Goal: Task Accomplishment & Management: Manage account settings

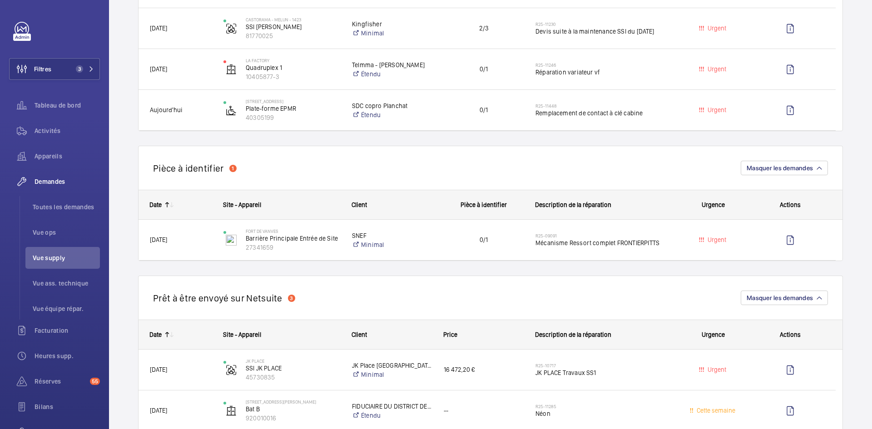
scroll to position [363, 0]
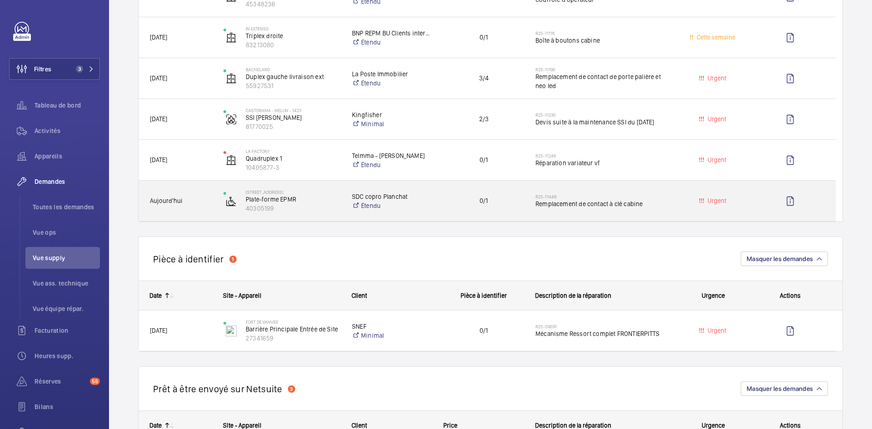
click at [203, 200] on span "Aujourd'hui" at bounding box center [181, 201] width 62 height 10
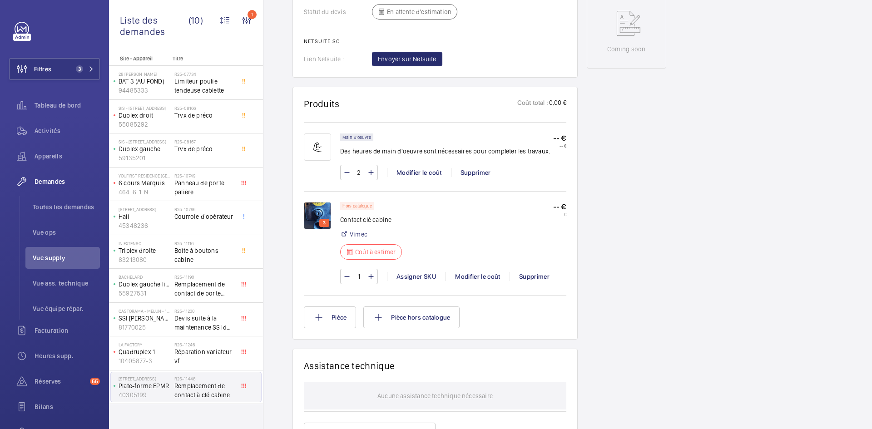
scroll to position [454, 0]
click at [313, 208] on img at bounding box center [317, 215] width 27 height 27
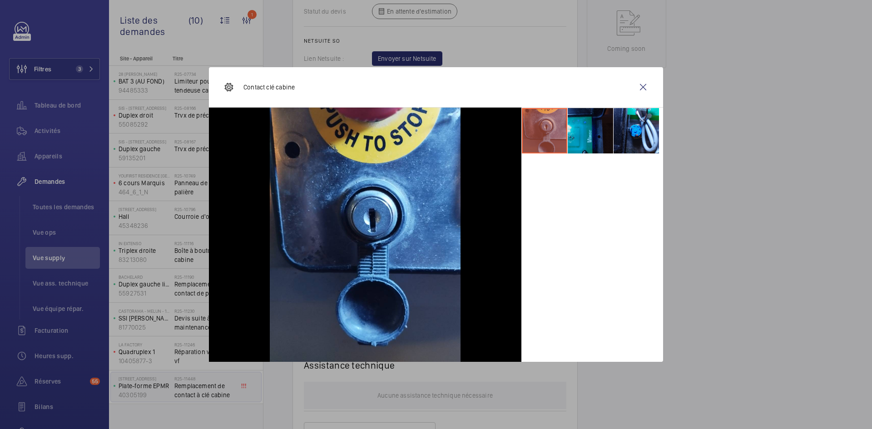
click at [586, 129] on li at bounding box center [590, 130] width 45 height 45
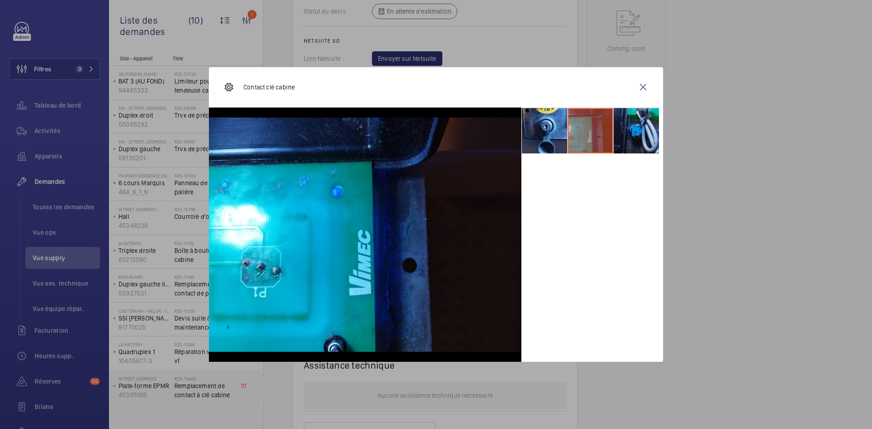
click at [646, 132] on li at bounding box center [636, 130] width 45 height 45
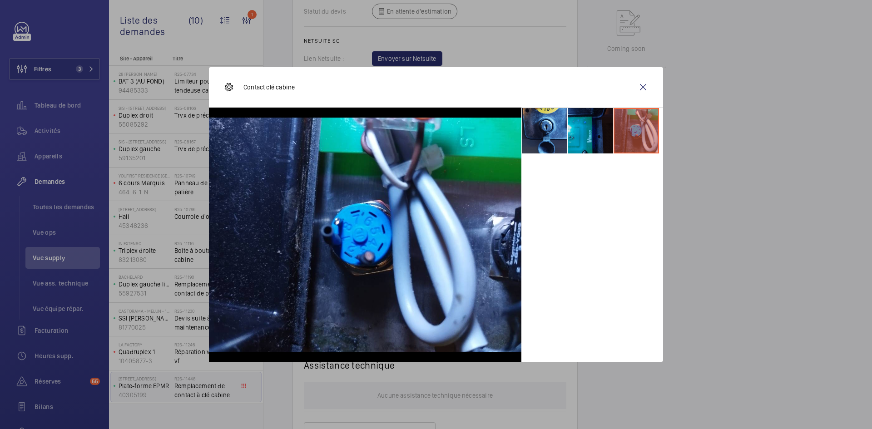
click at [570, 126] on li at bounding box center [590, 130] width 45 height 45
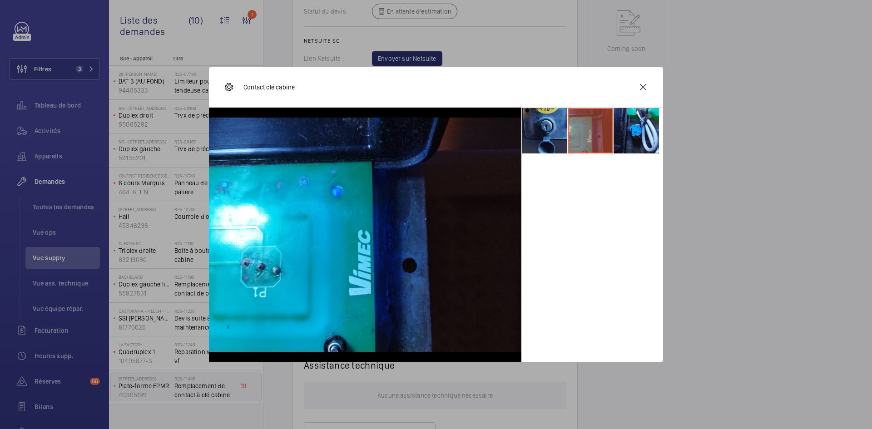
click at [538, 123] on li at bounding box center [544, 130] width 45 height 45
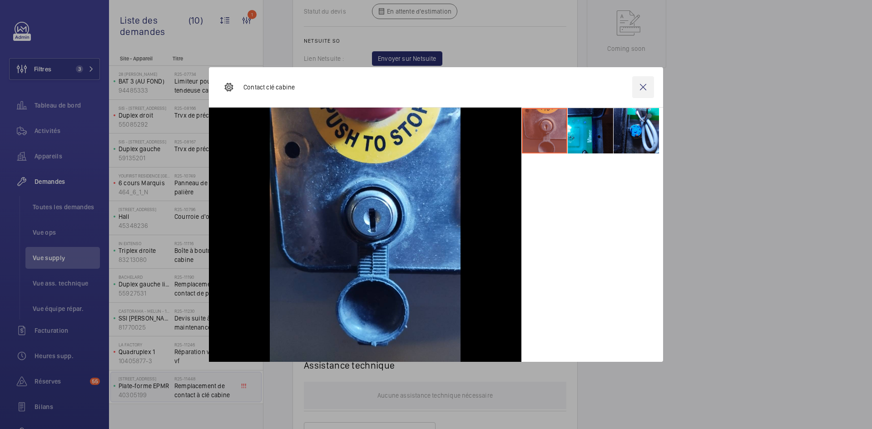
click at [641, 86] on wm-front-icon-button at bounding box center [643, 87] width 22 height 22
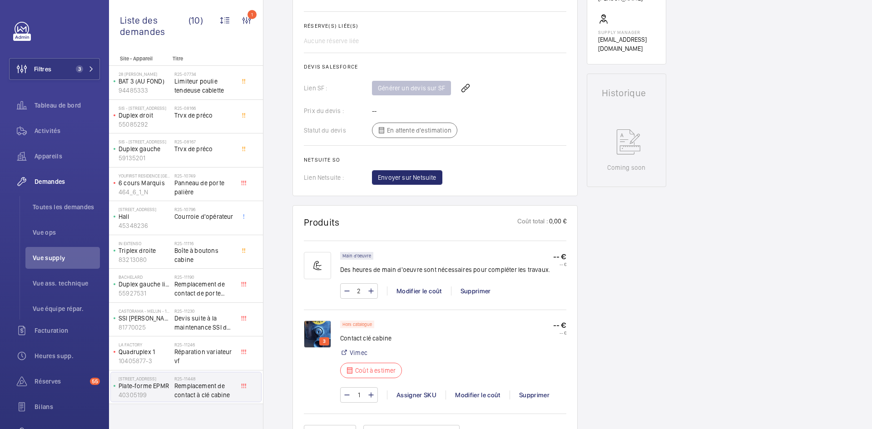
scroll to position [318, 0]
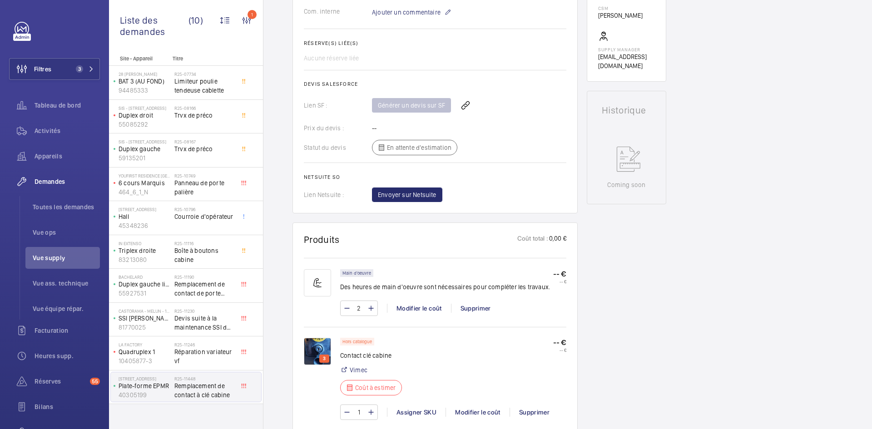
click at [327, 349] on img at bounding box center [317, 351] width 27 height 27
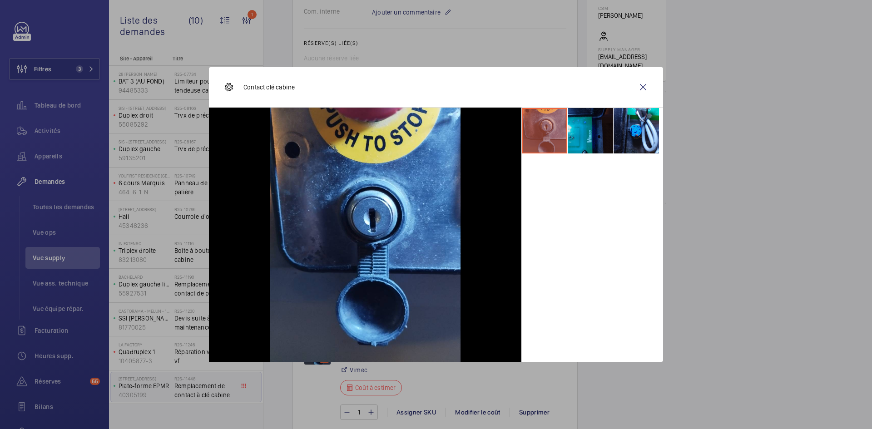
click at [585, 127] on li at bounding box center [590, 130] width 45 height 45
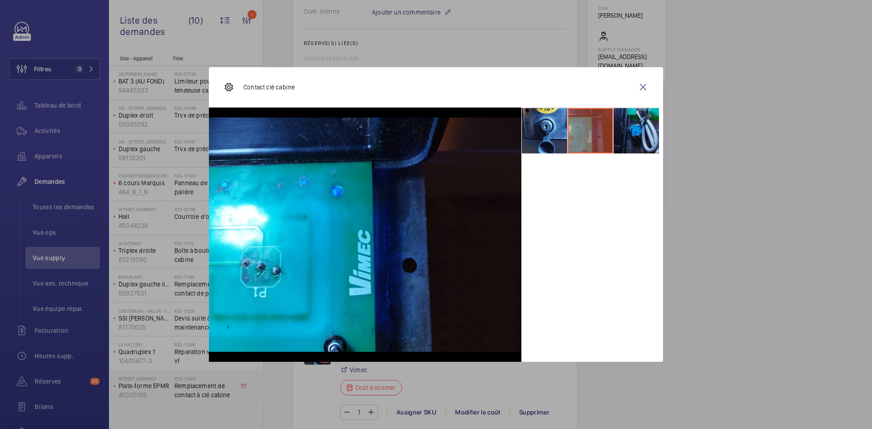
click at [645, 132] on li at bounding box center [636, 130] width 45 height 45
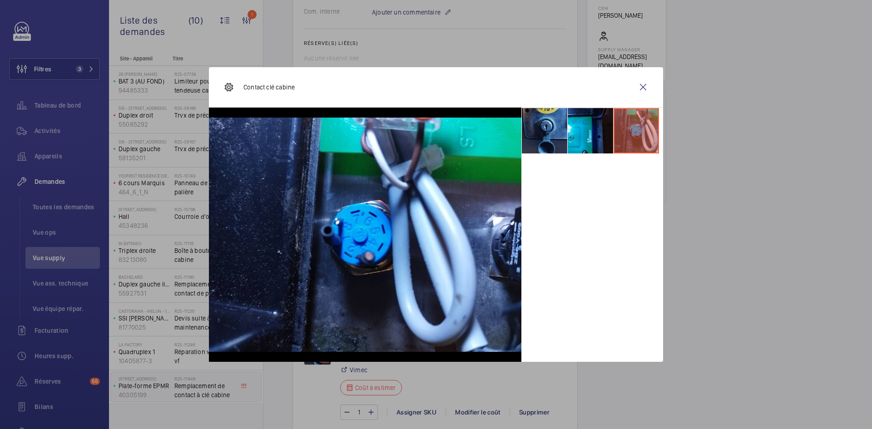
click at [560, 124] on li at bounding box center [544, 130] width 45 height 45
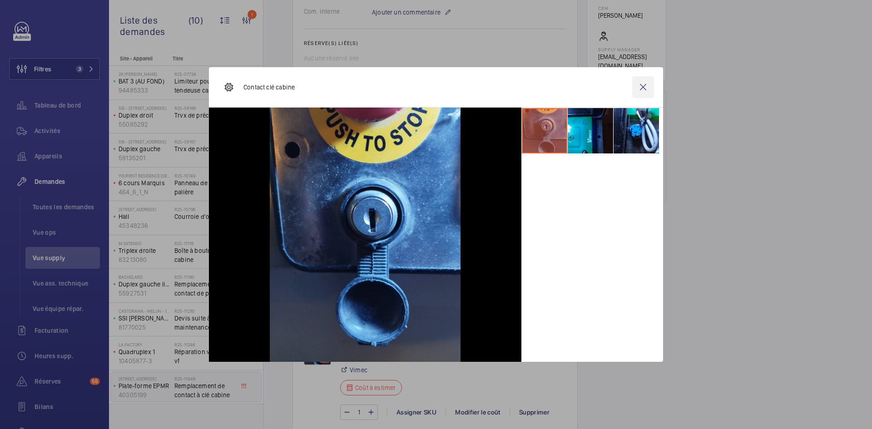
click at [640, 91] on wm-front-icon-button at bounding box center [643, 87] width 22 height 22
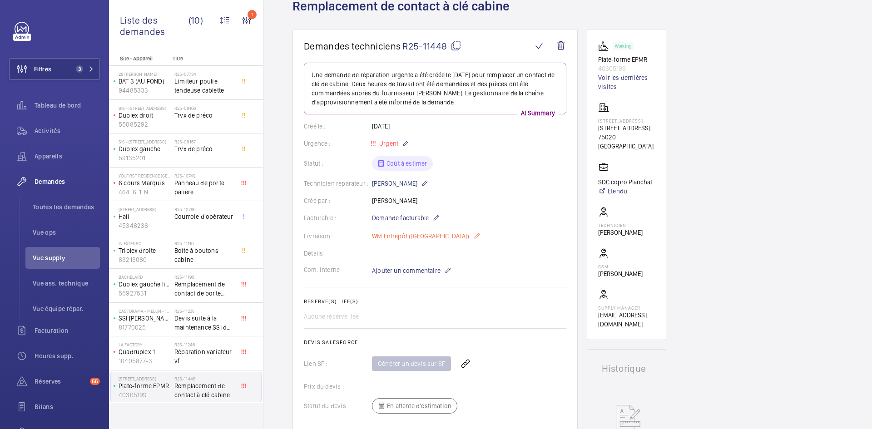
scroll to position [0, 0]
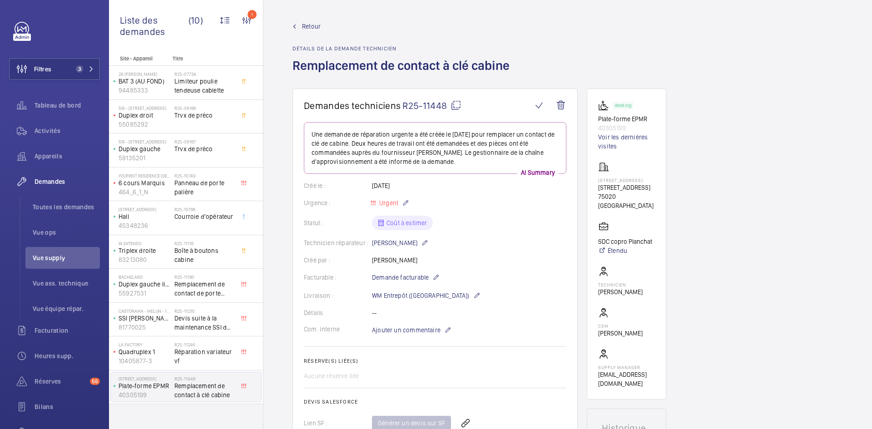
click at [457, 104] on mat-icon at bounding box center [456, 105] width 11 height 11
click at [391, 335] on p "Ajouter un commentaire" at bounding box center [411, 330] width 79 height 11
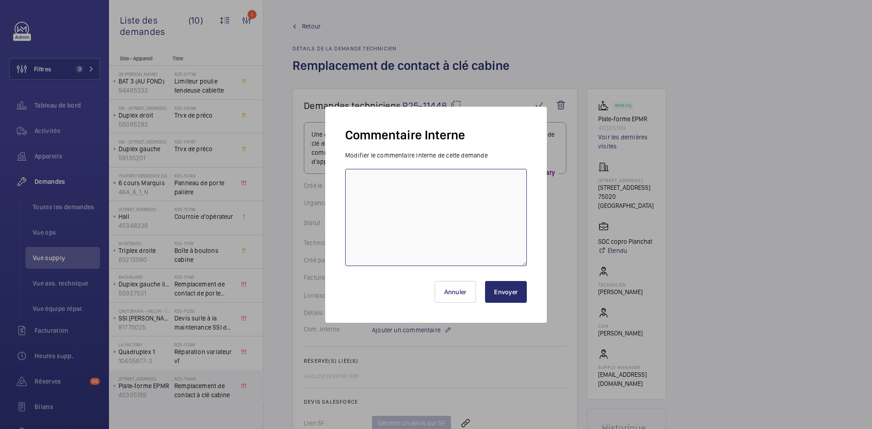
click at [416, 198] on textarea at bounding box center [436, 217] width 182 height 97
type textarea "BY-28/08 demande de devis envoyée au fournisseur Sodimas & Sodica attente de re…"
click at [508, 293] on button "Envoyer" at bounding box center [506, 292] width 42 height 22
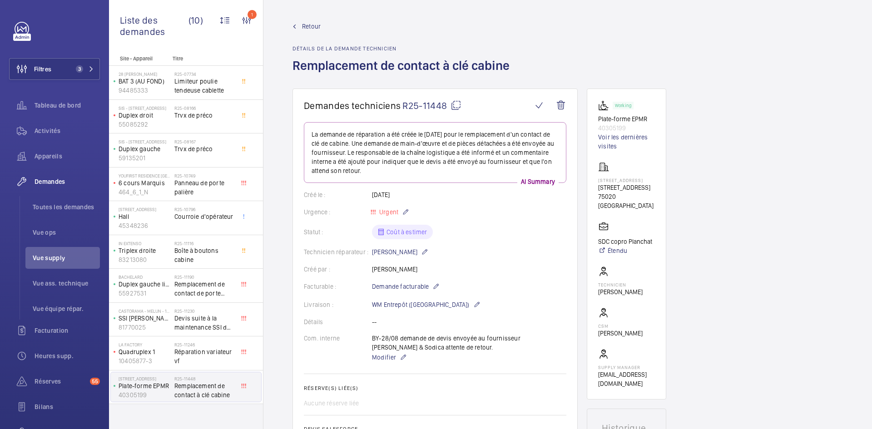
click at [309, 22] on span "Retour" at bounding box center [311, 26] width 19 height 9
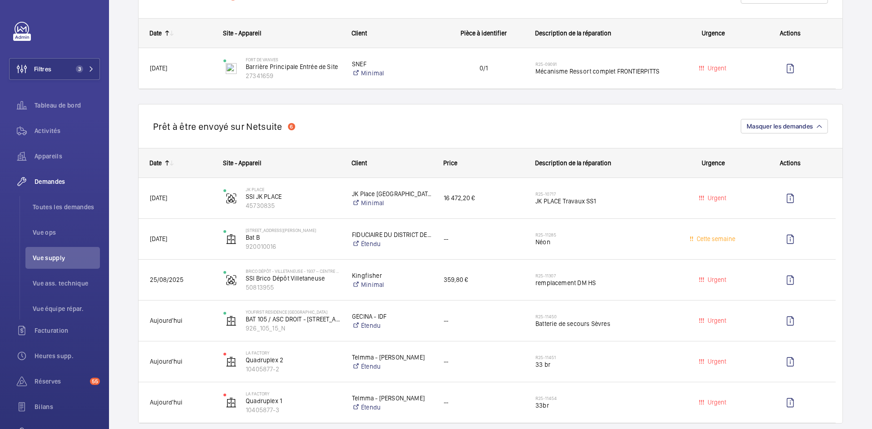
scroll to position [727, 0]
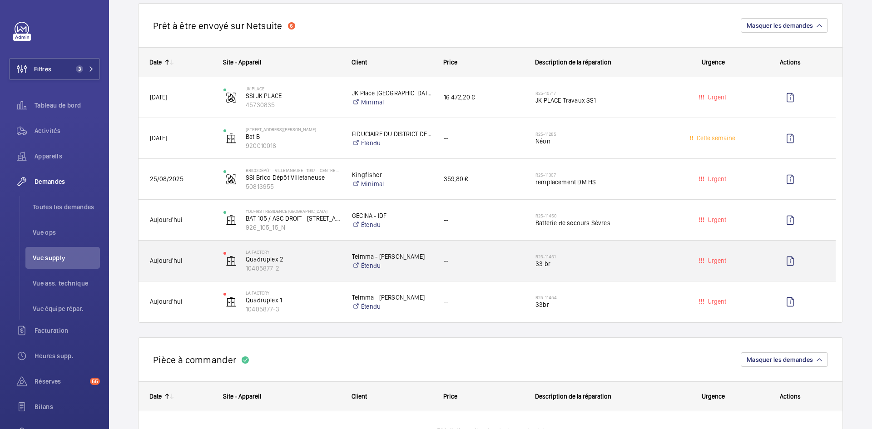
click at [212, 252] on div "La Factory Quadruplex 2 10405877-2" at bounding box center [276, 261] width 129 height 40
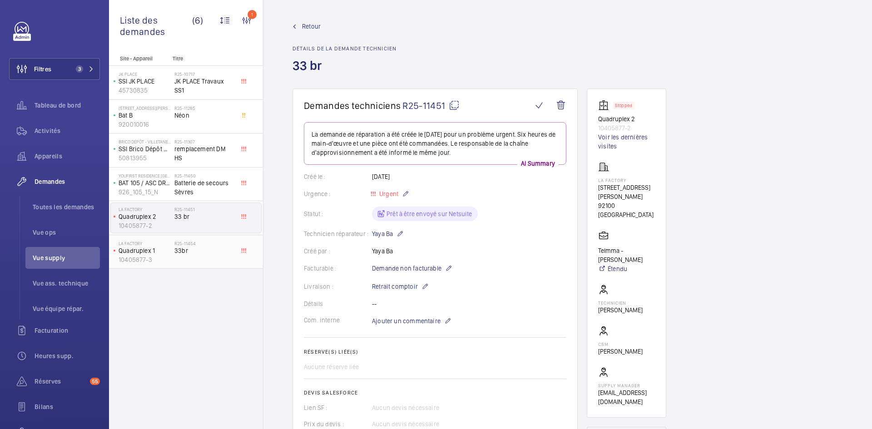
click at [159, 249] on p "Quadruplex 1" at bounding box center [145, 250] width 52 height 9
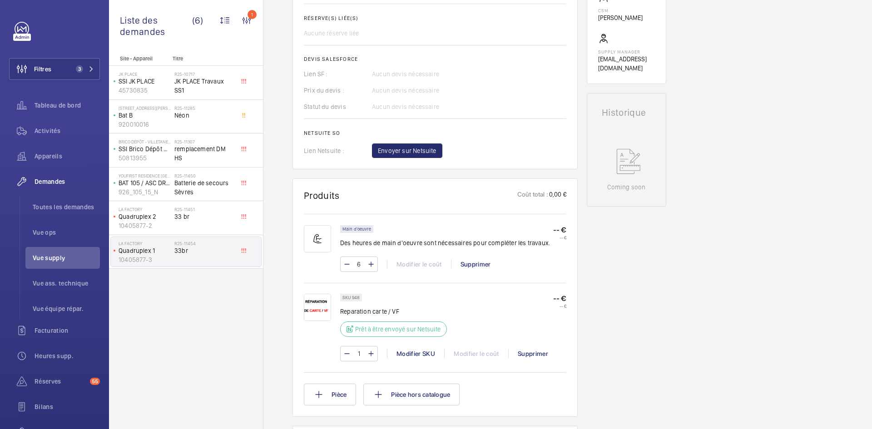
scroll to position [318, 0]
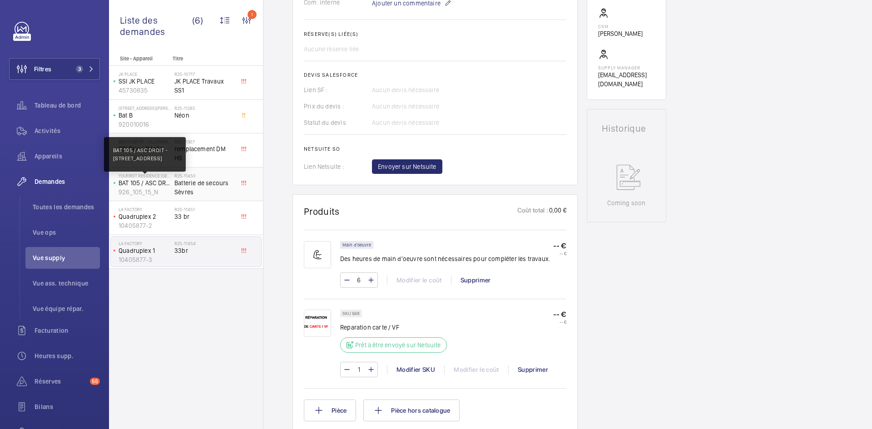
click at [155, 181] on p "BAT 105 / ASC DROIT - 105 rue de sevres 92100 BOULOGNE" at bounding box center [145, 183] width 52 height 9
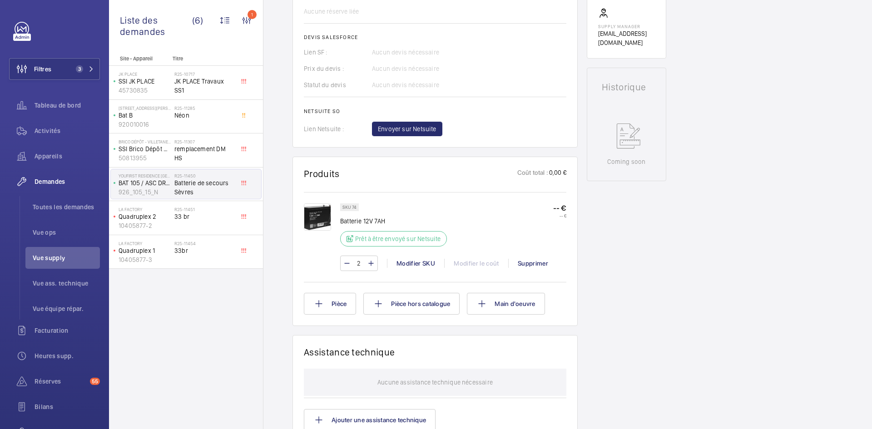
scroll to position [363, 0]
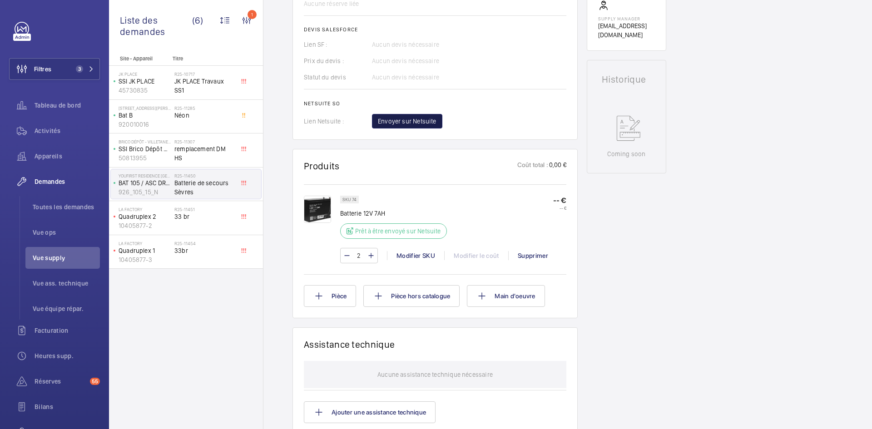
click at [425, 122] on span "Envoyer sur Netsuite" at bounding box center [407, 121] width 59 height 9
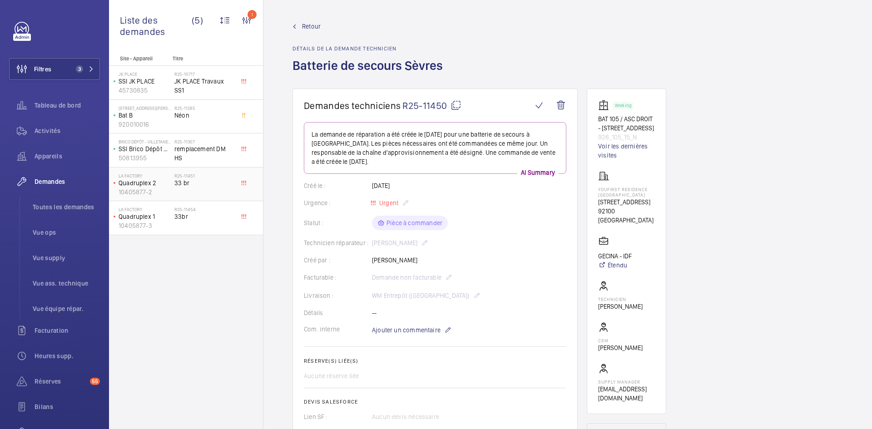
click at [142, 185] on p "Quadruplex 2" at bounding box center [145, 183] width 52 height 9
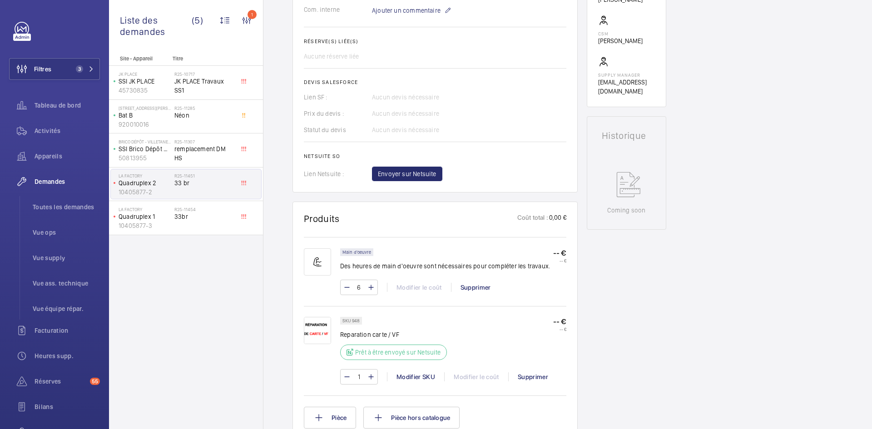
scroll to position [318, 0]
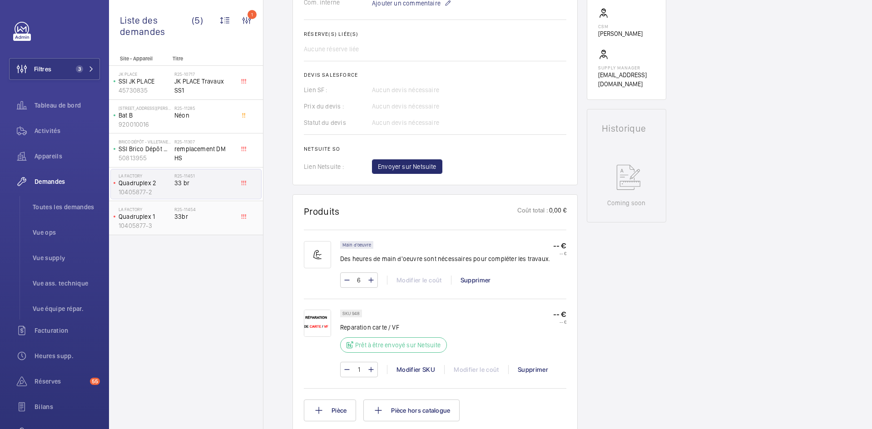
click at [147, 217] on p "Quadruplex 1" at bounding box center [145, 216] width 52 height 9
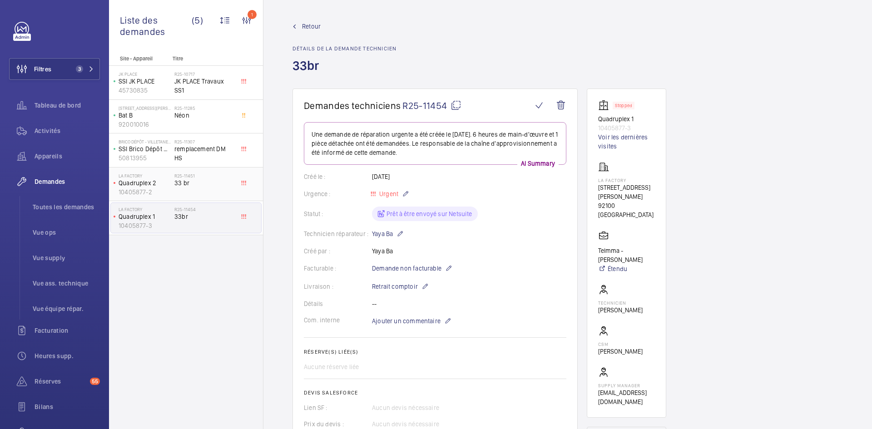
click at [161, 193] on p "10405877-2" at bounding box center [145, 192] width 52 height 9
click at [311, 23] on span "Retour" at bounding box center [311, 26] width 19 height 9
click at [314, 27] on span "Retour" at bounding box center [311, 26] width 19 height 9
click at [314, 26] on span "Retour" at bounding box center [311, 26] width 19 height 9
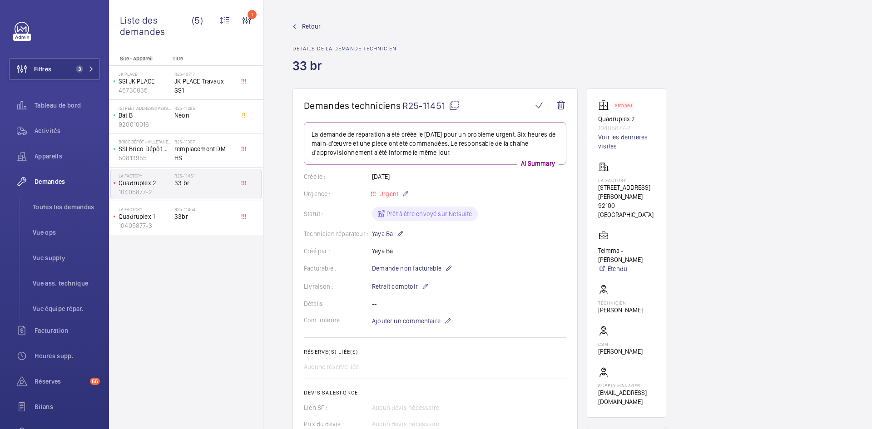
click at [314, 26] on span "Retour" at bounding box center [311, 26] width 19 height 9
click at [56, 256] on span "Vue supply" at bounding box center [66, 257] width 67 height 9
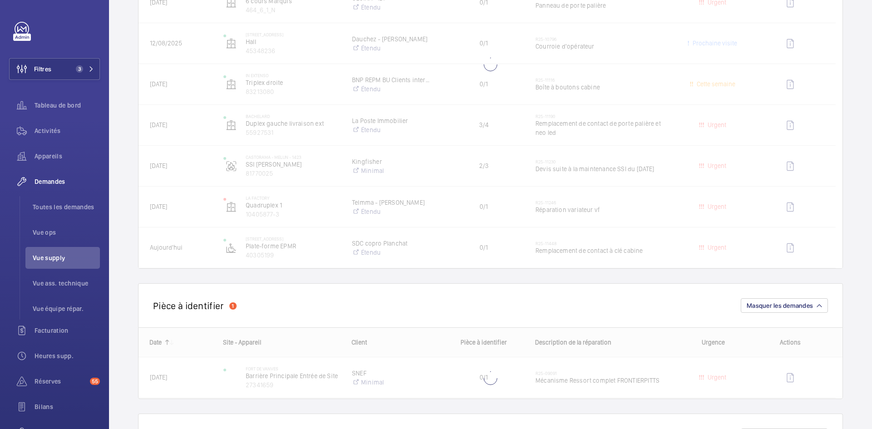
scroll to position [318, 0]
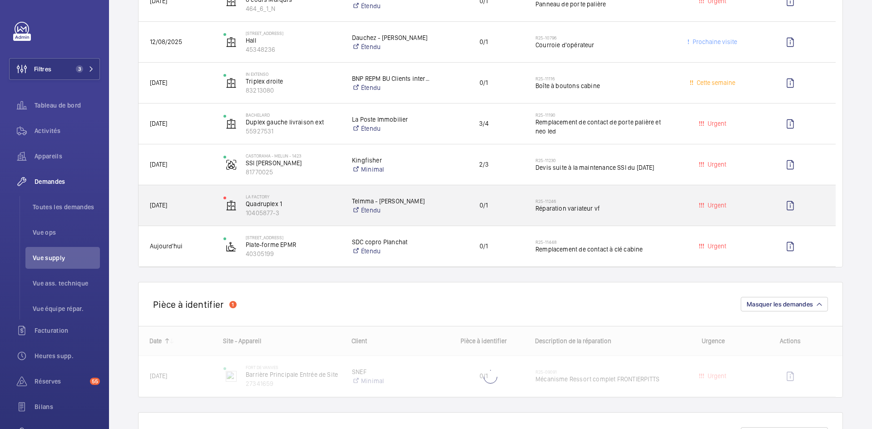
click at [194, 200] on span "[DATE]" at bounding box center [181, 205] width 62 height 10
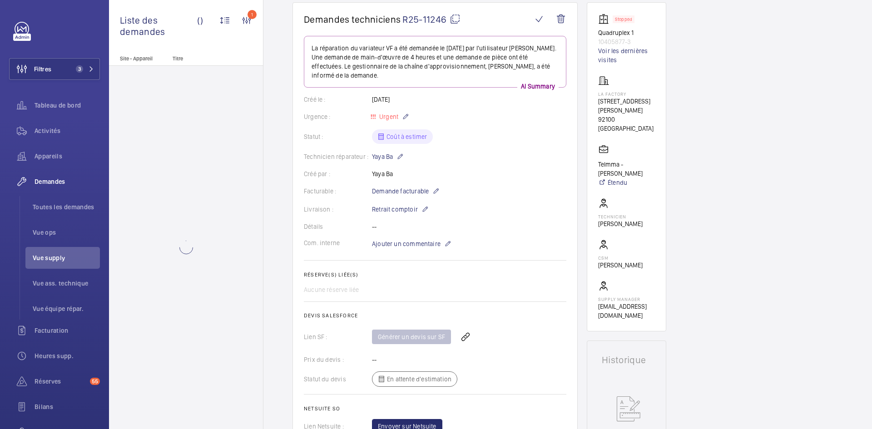
scroll to position [91, 0]
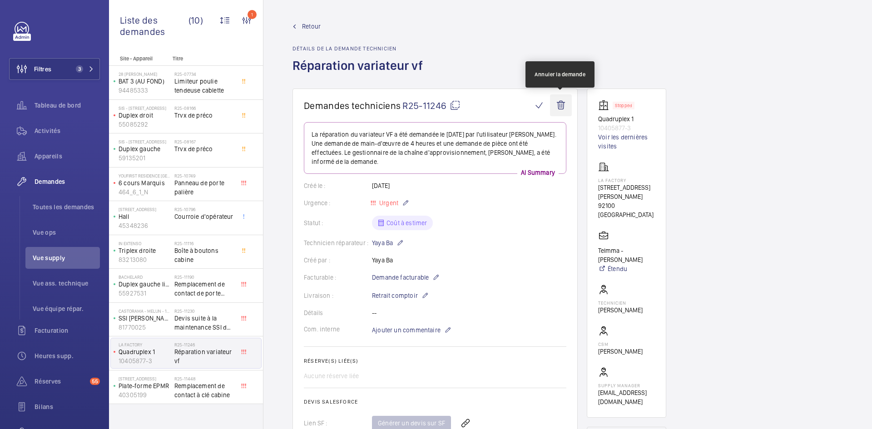
click at [563, 109] on wm-front-icon-button at bounding box center [561, 105] width 22 height 22
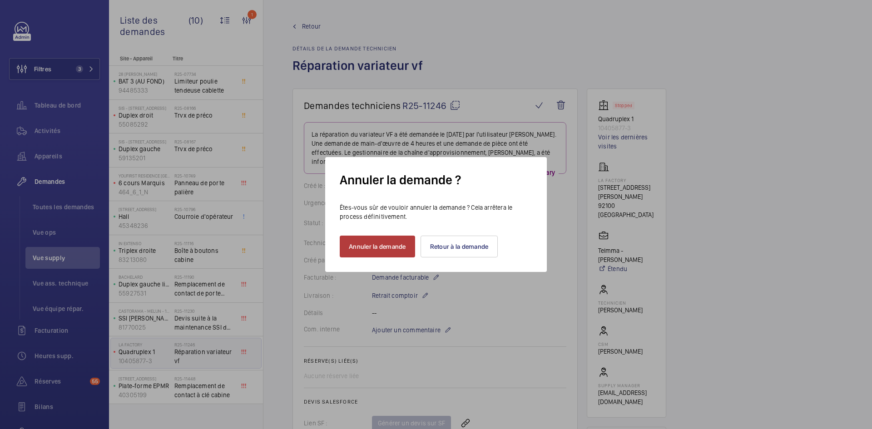
click at [394, 247] on button "Annuler la demande" at bounding box center [377, 247] width 75 height 22
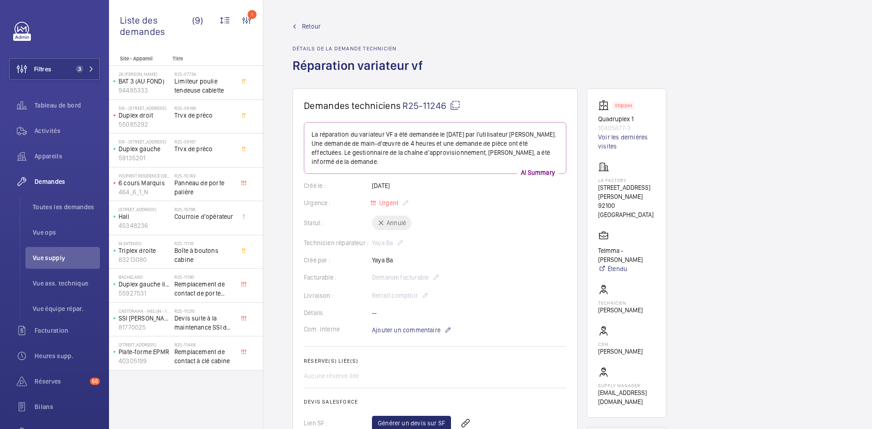
click at [307, 26] on span "Retour" at bounding box center [311, 26] width 19 height 9
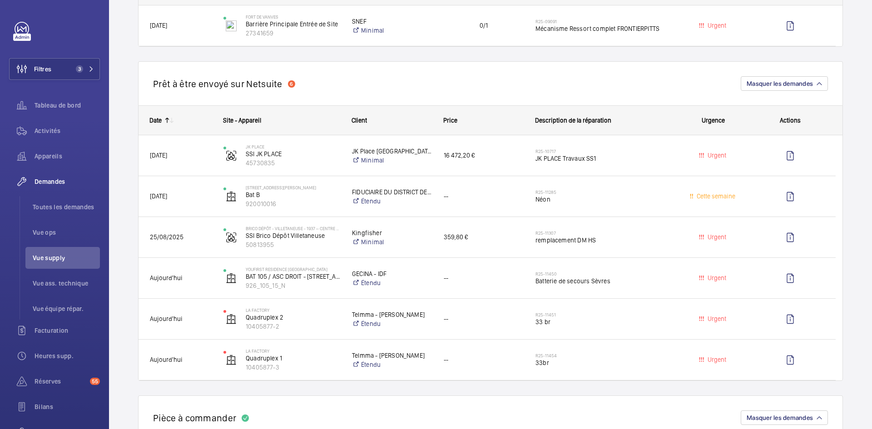
scroll to position [636, 0]
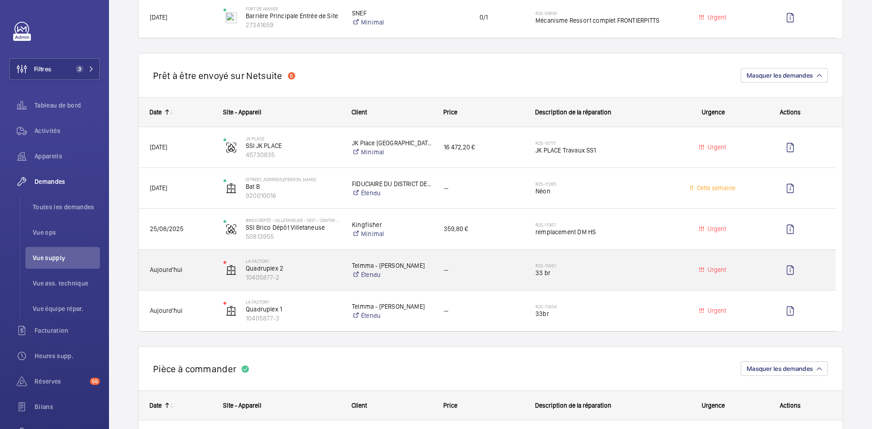
click at [190, 266] on span "Aujourd'hui" at bounding box center [181, 270] width 62 height 10
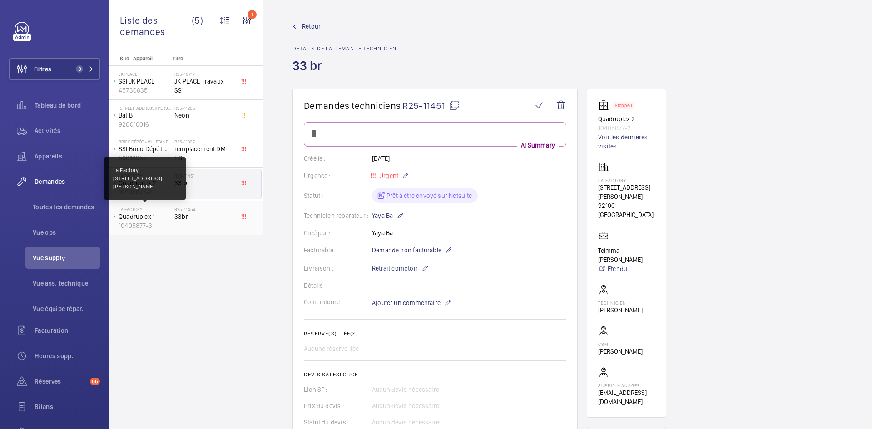
click at [169, 211] on p "La Factory" at bounding box center [145, 209] width 52 height 5
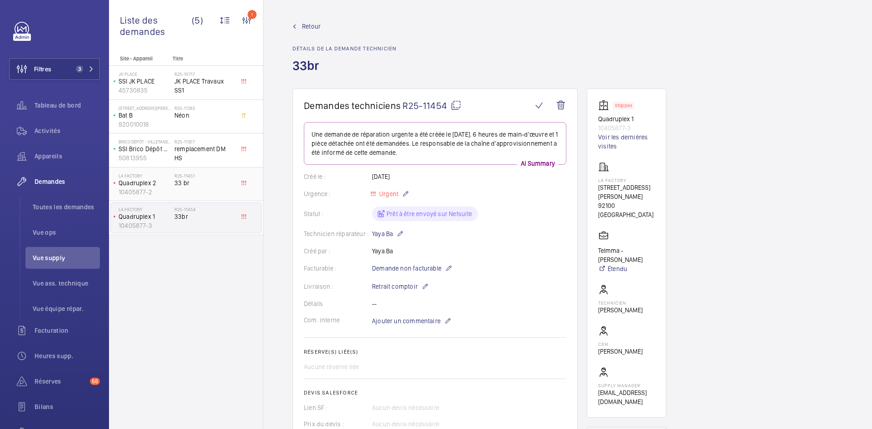
click at [180, 183] on span "33 br" at bounding box center [204, 183] width 60 height 9
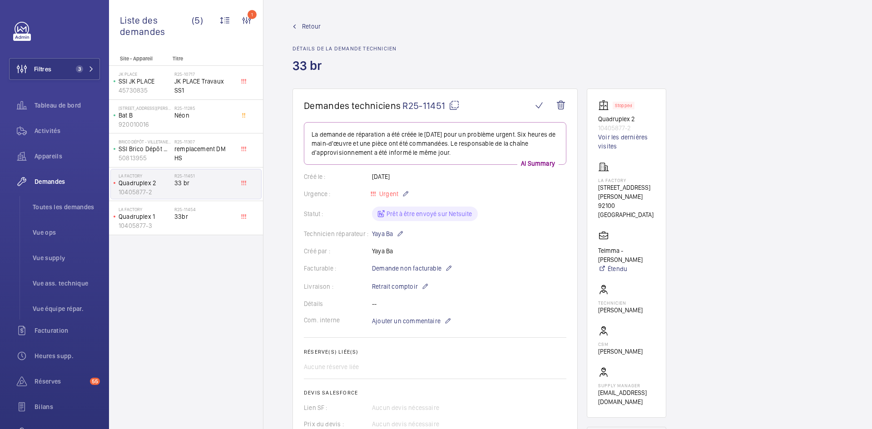
click at [314, 25] on span "Retour" at bounding box center [311, 26] width 19 height 9
click at [308, 20] on wm-front-admin-header "Retour Détails de la demande technicien 33 br" at bounding box center [567, 44] width 609 height 89
click at [307, 25] on span "Retour" at bounding box center [311, 26] width 19 height 9
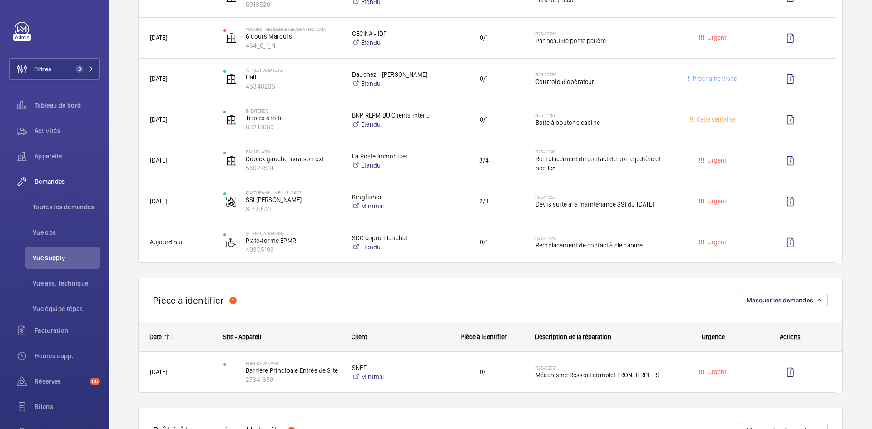
scroll to position [318, 0]
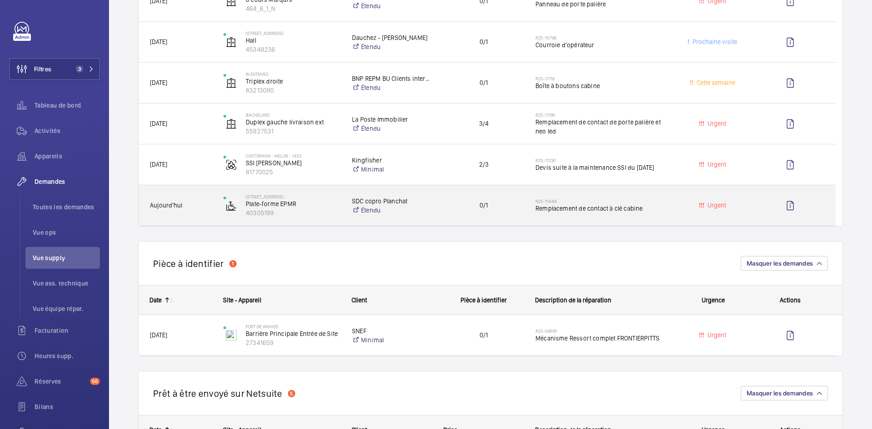
click at [203, 208] on span "Aujourd'hui" at bounding box center [181, 205] width 62 height 10
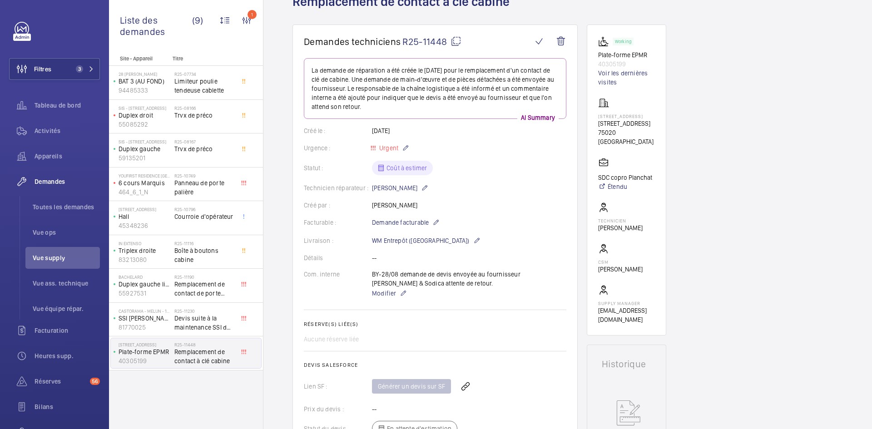
scroll to position [136, 0]
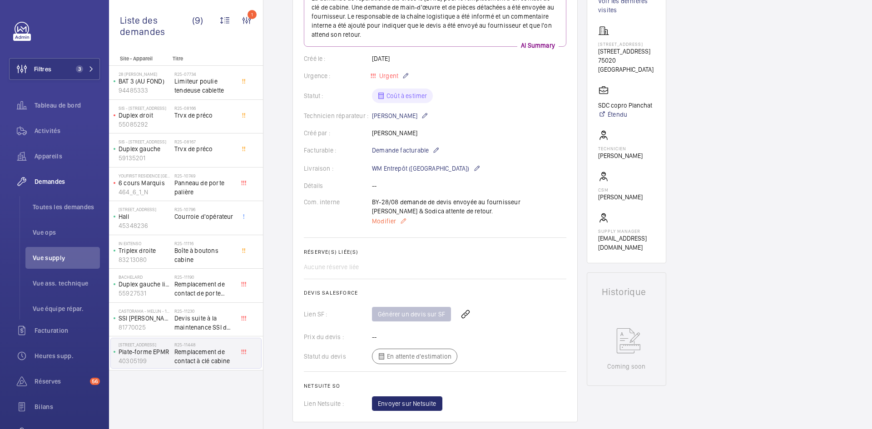
click at [373, 219] on span "Modifier" at bounding box center [384, 221] width 24 height 9
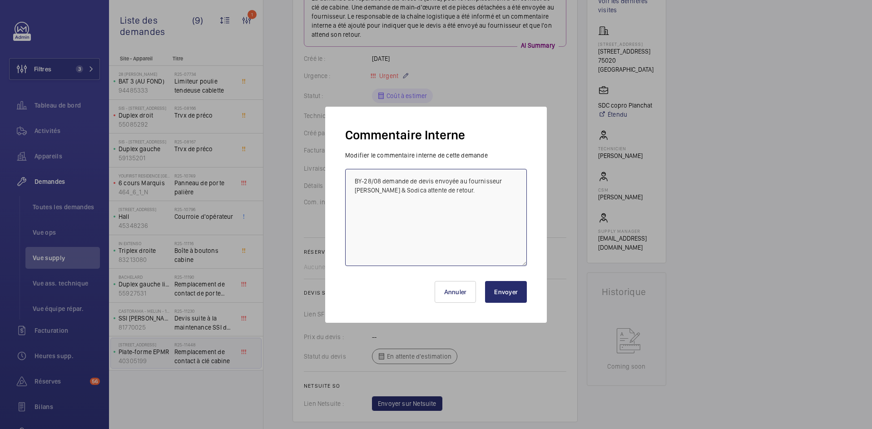
click at [404, 188] on textarea "BY-28/08 demande de devis envoyée au fournisseur [PERSON_NAME] & Sodica attente…" at bounding box center [436, 217] width 182 height 97
type textarea "BY-28/08 demande de devis envoyée au fournisseur Sodimas & Sodica & Cda attente…"
click at [510, 294] on button "Envoyer" at bounding box center [506, 292] width 42 height 22
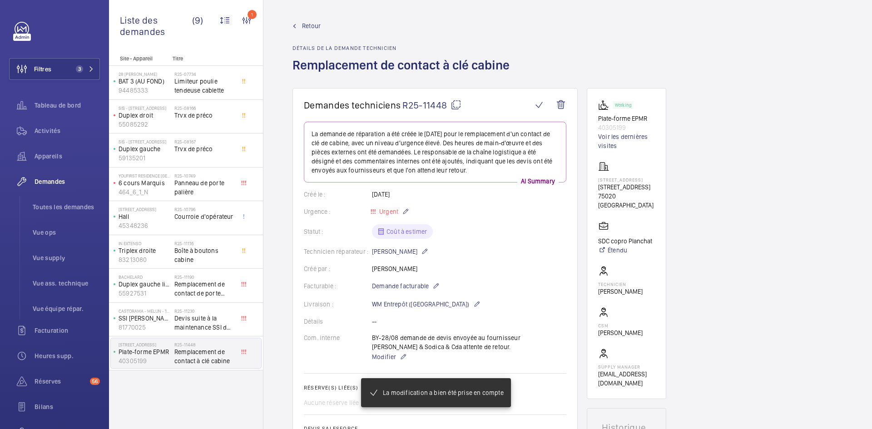
scroll to position [0, 0]
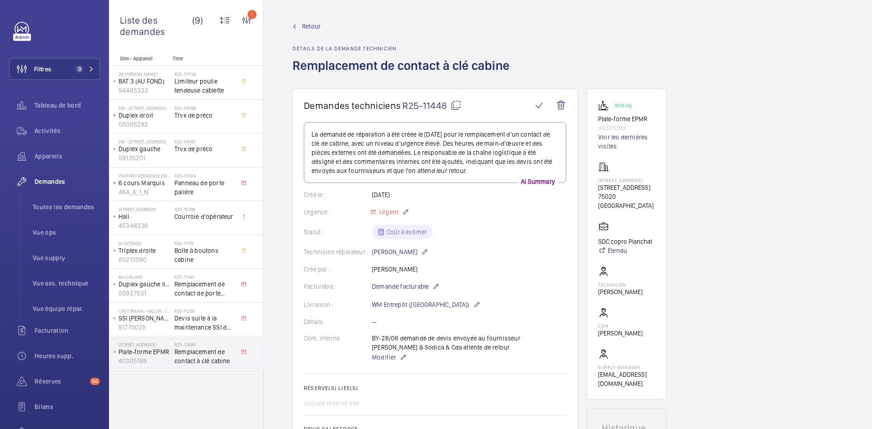
click at [316, 26] on span "Retour" at bounding box center [311, 26] width 19 height 9
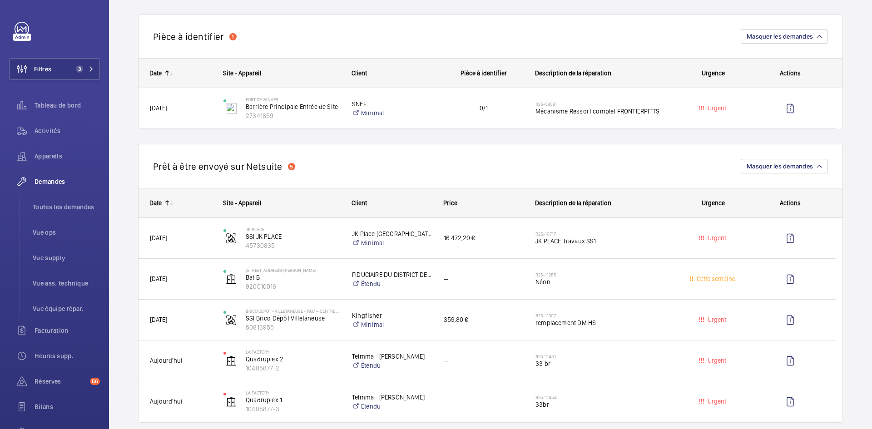
scroll to position [681, 0]
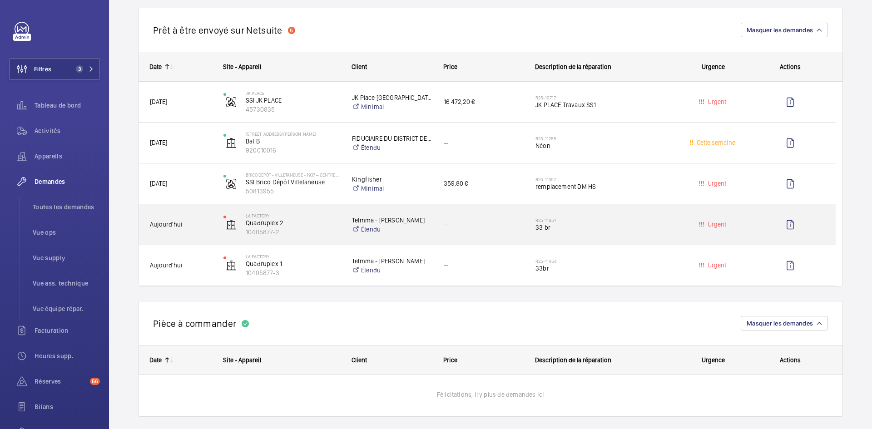
click at [193, 228] on span "Aujourd'hui" at bounding box center [181, 224] width 62 height 10
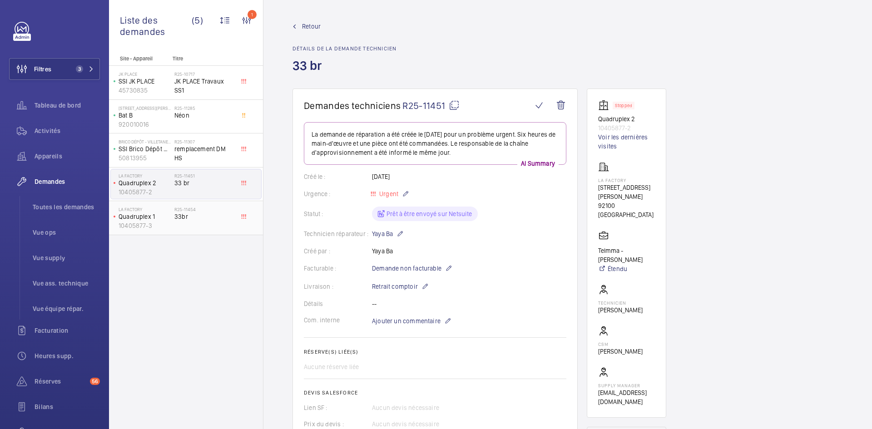
click at [164, 218] on p "Quadruplex 1" at bounding box center [145, 216] width 52 height 9
click at [168, 182] on p "Quadruplex 2" at bounding box center [145, 183] width 52 height 9
click at [456, 104] on mat-icon at bounding box center [454, 105] width 11 height 11
click at [176, 218] on span "33br" at bounding box center [204, 216] width 60 height 9
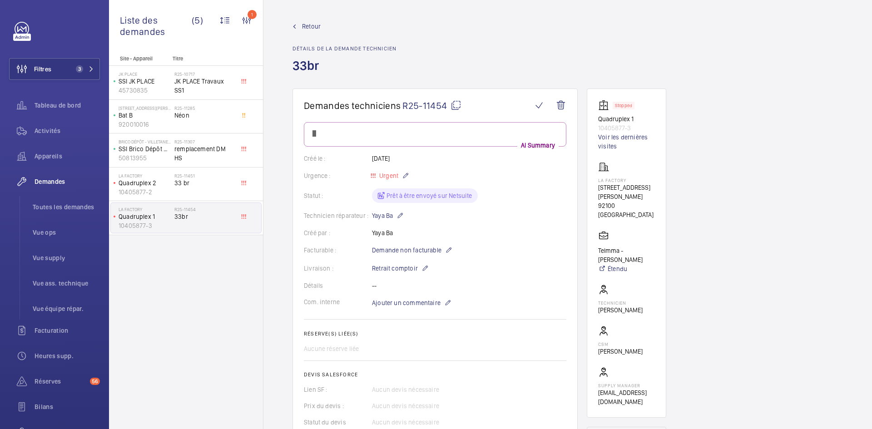
click at [459, 106] on mat-icon at bounding box center [456, 105] width 11 height 11
type textarea "R25-11454"
click at [177, 178] on h2 "R25-11451" at bounding box center [204, 175] width 60 height 5
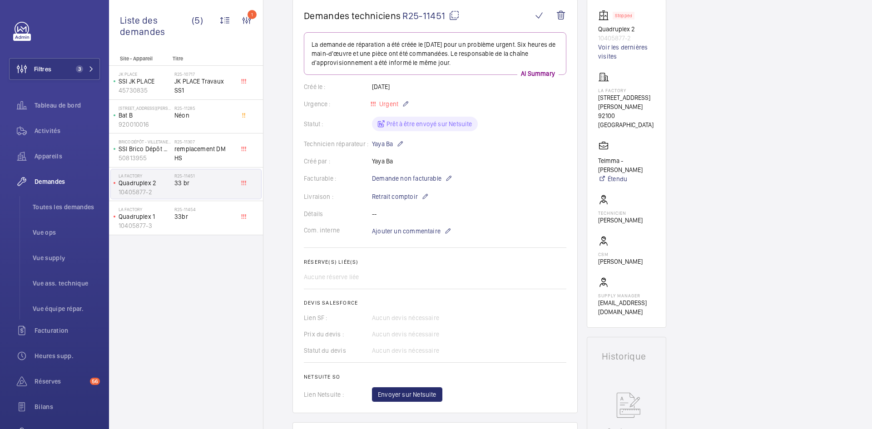
scroll to position [91, 0]
click at [406, 227] on span "Ajouter un commentaire" at bounding box center [406, 230] width 69 height 9
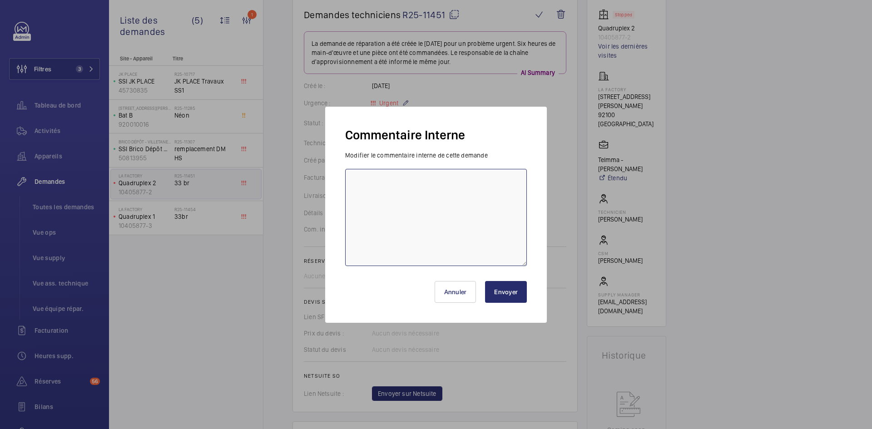
click at [382, 194] on textarea at bounding box center [436, 217] width 182 height 97
drag, startPoint x: 518, startPoint y: 181, endPoint x: 351, endPoint y: 179, distance: 166.7
click at [351, 179] on textarea "BY-28/08 attente validation OPS réparateur ADLC 1650 HT" at bounding box center [436, 217] width 182 height 97
type textarea "BY-28/08 attente validation OPS réparateur ADLC 1650 HT"
click at [508, 290] on button "Envoyer" at bounding box center [506, 292] width 42 height 22
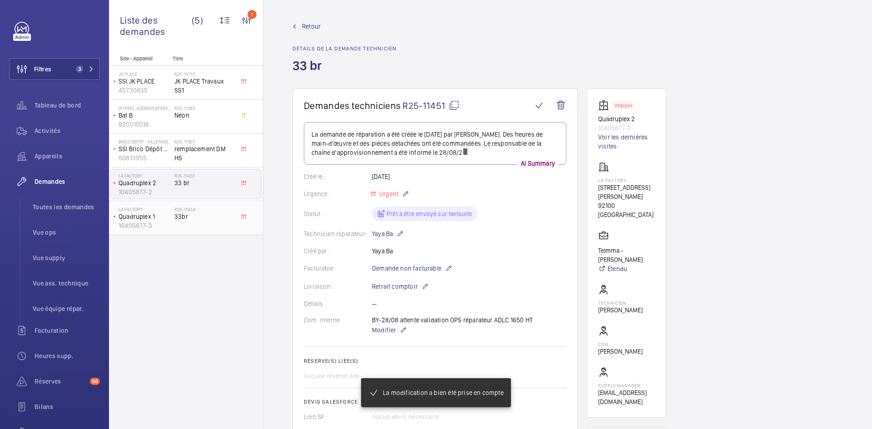
click at [162, 221] on p "10405877-3" at bounding box center [145, 225] width 52 height 9
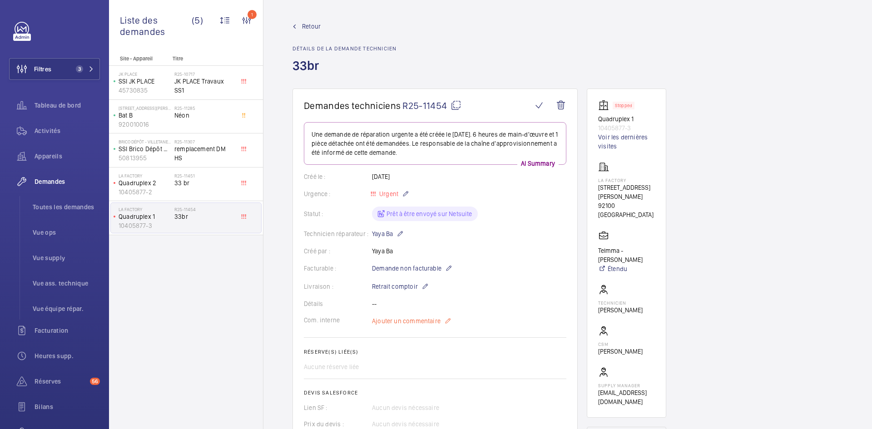
click at [408, 320] on span "Ajouter un commentaire" at bounding box center [406, 321] width 69 height 9
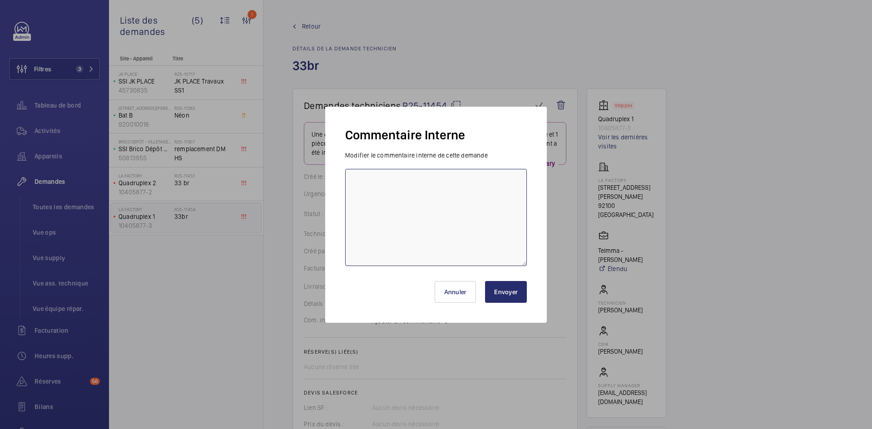
click at [378, 194] on textarea at bounding box center [436, 217] width 182 height 97
paste textarea "BY-28/08 attente validation OPS réparateur ADLC 1650 HT"
type textarea "BY-28/08 attente validation OPS réparateur ADLC 1650 HT"
click at [518, 294] on button "Envoyer" at bounding box center [506, 292] width 42 height 22
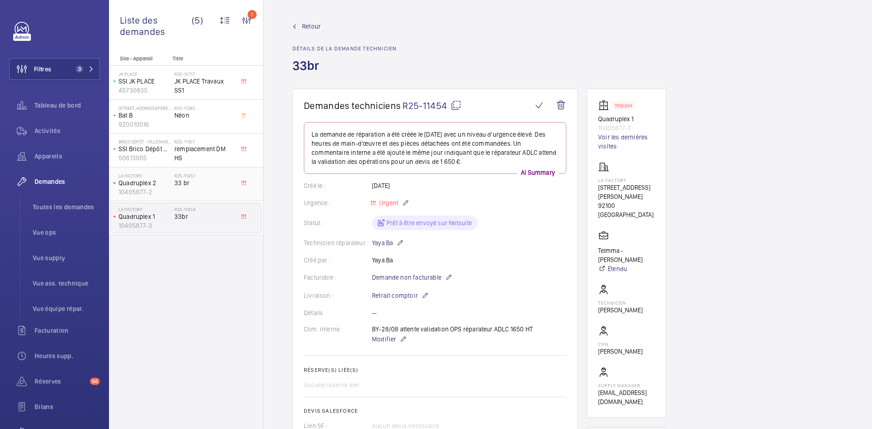
click at [203, 181] on span "33 br" at bounding box center [204, 183] width 60 height 9
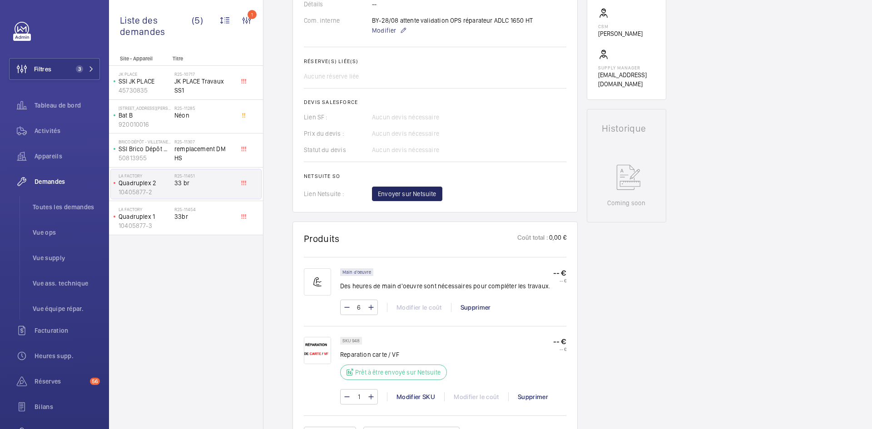
scroll to position [227, 0]
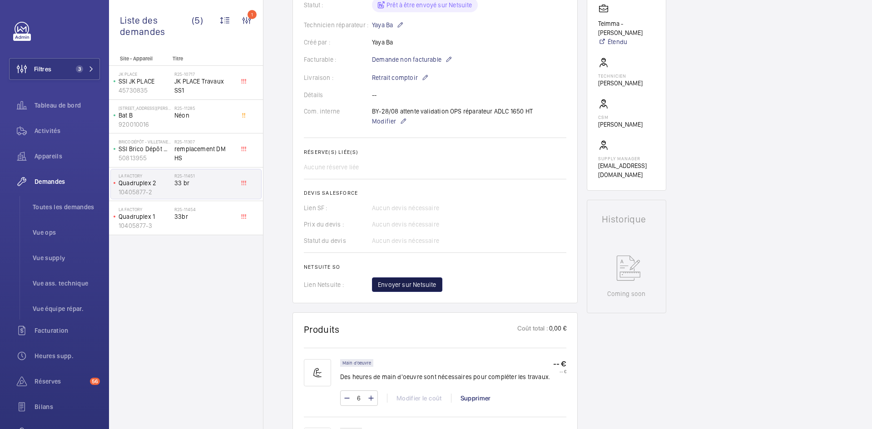
click at [430, 283] on span "Envoyer sur Netsuite" at bounding box center [407, 284] width 59 height 9
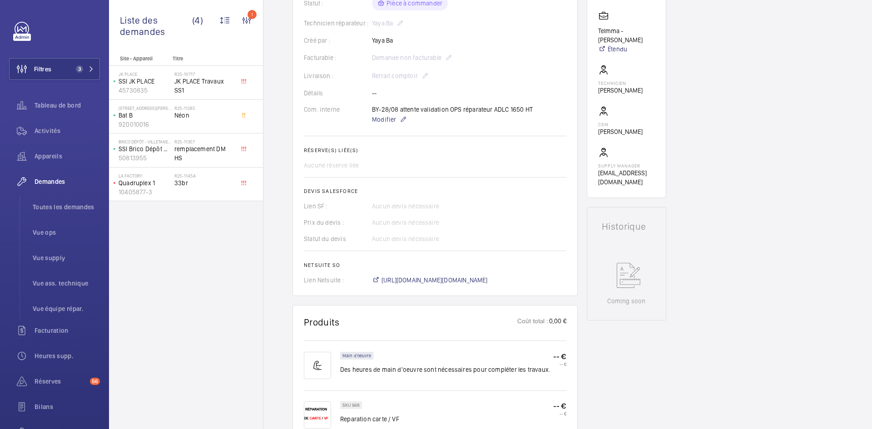
scroll to position [236, 0]
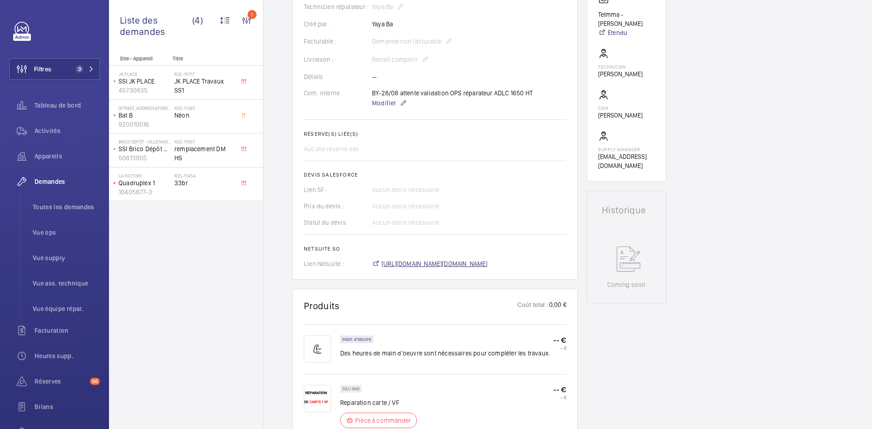
click at [473, 263] on span "https://6461500.app.netsuite.com/app/accounting/transactions/salesord.nl?id=295…" at bounding box center [435, 263] width 106 height 9
click at [381, 100] on span "Modifier" at bounding box center [384, 103] width 24 height 9
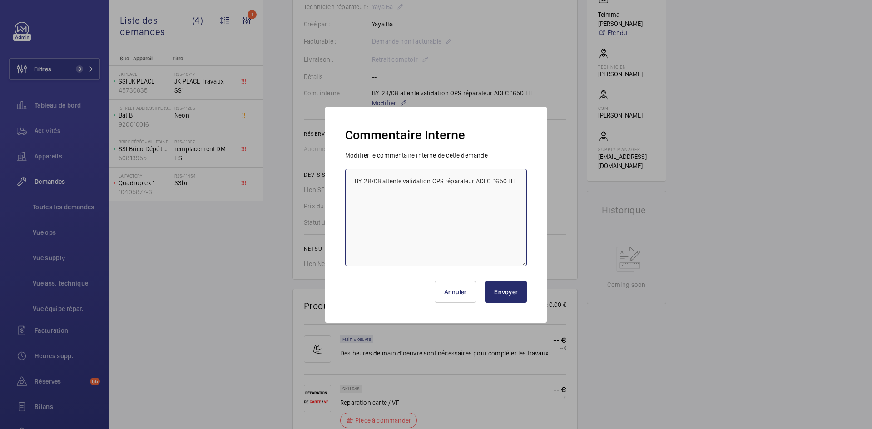
click at [354, 178] on textarea "BY-28/08 attente validation OPS réparateur ADLC 1650 HT" at bounding box center [436, 217] width 182 height 97
paste textarea "BY-28/08 commande effectuer chez le fournisseur ADLC via l'email livraison prév…"
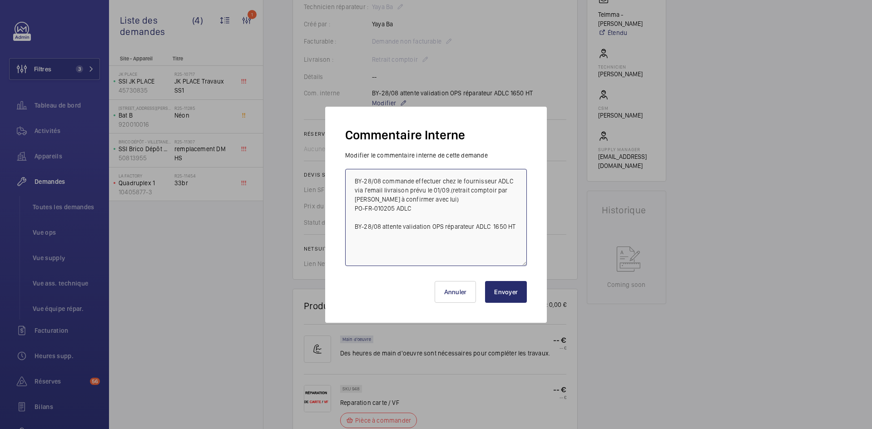
type textarea "BY-28/08 commande effectuer chez le fournisseur ADLC via l'email livraison prév…"
click at [512, 297] on button "Envoyer" at bounding box center [506, 292] width 42 height 22
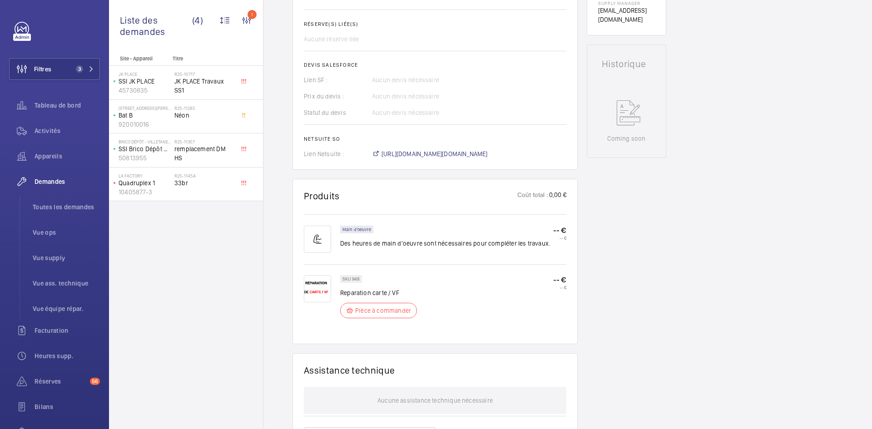
scroll to position [409, 0]
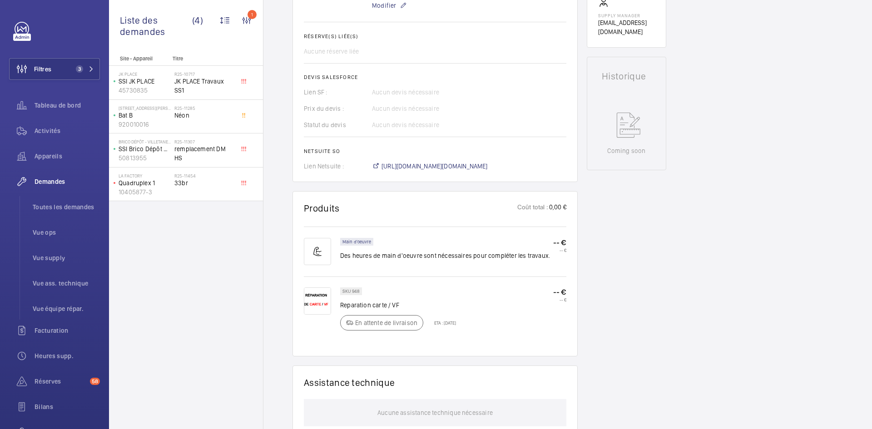
scroll to position [391, 0]
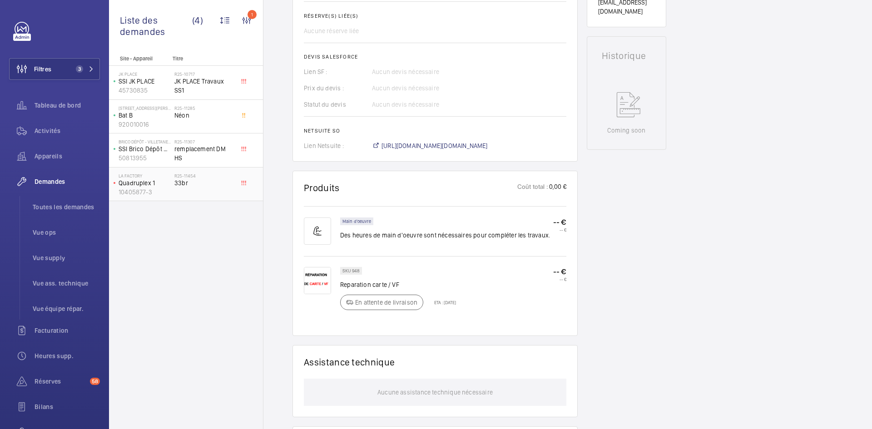
click at [162, 188] on p "10405877-3" at bounding box center [145, 192] width 52 height 9
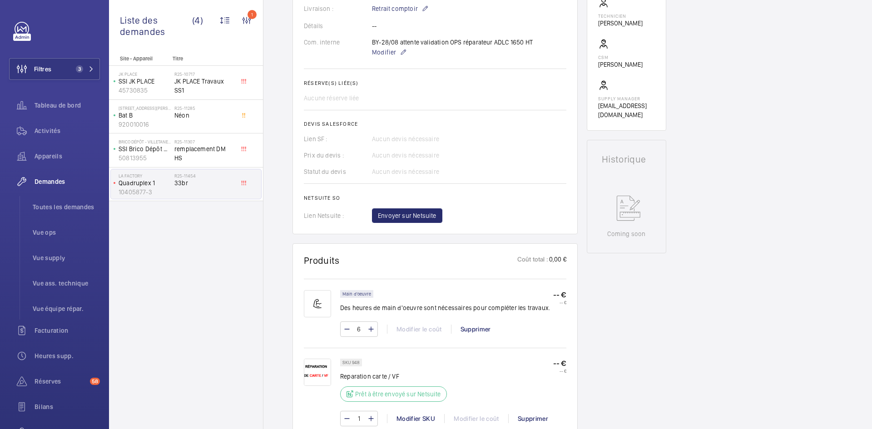
scroll to position [318, 0]
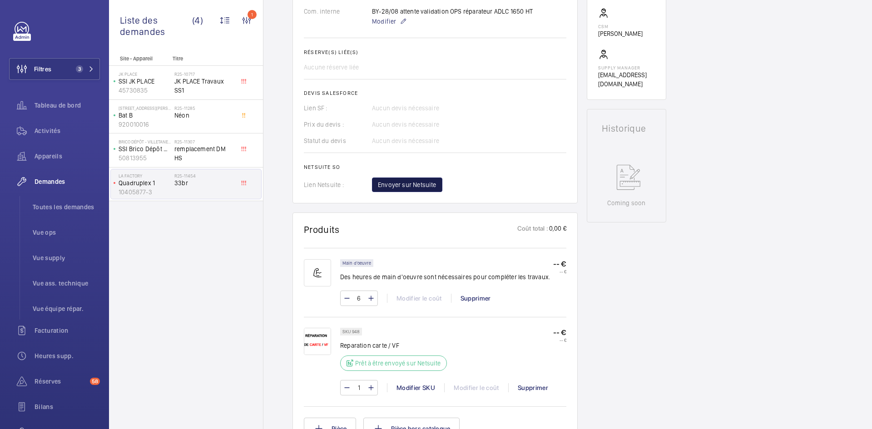
click at [408, 188] on span "Envoyer sur Netsuite" at bounding box center [407, 184] width 59 height 9
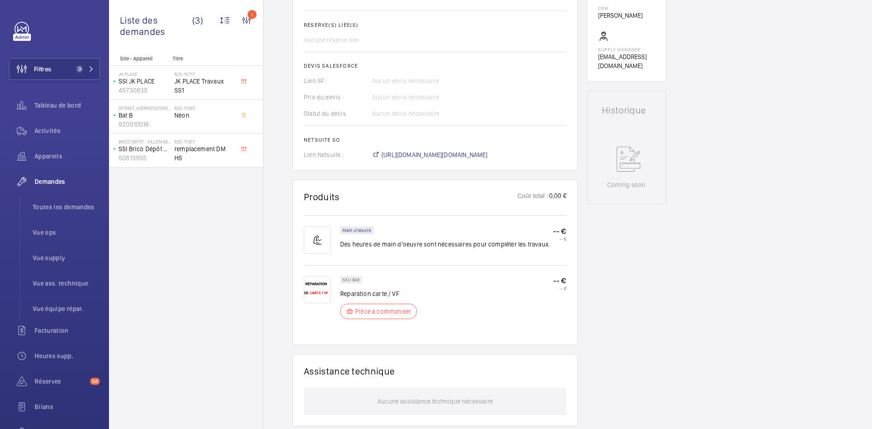
scroll to position [345, 0]
click at [425, 157] on span "https://6461500.app.netsuite.com/app/accounting/transactions/salesord.nl?id=295…" at bounding box center [435, 154] width 106 height 9
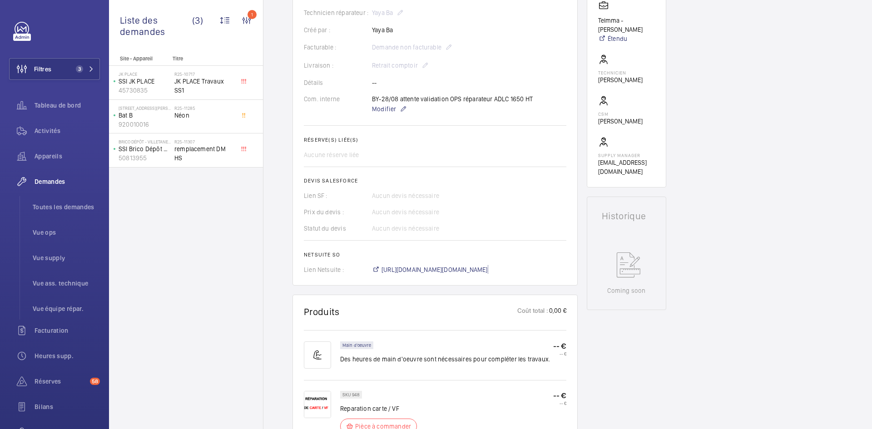
scroll to position [164, 0]
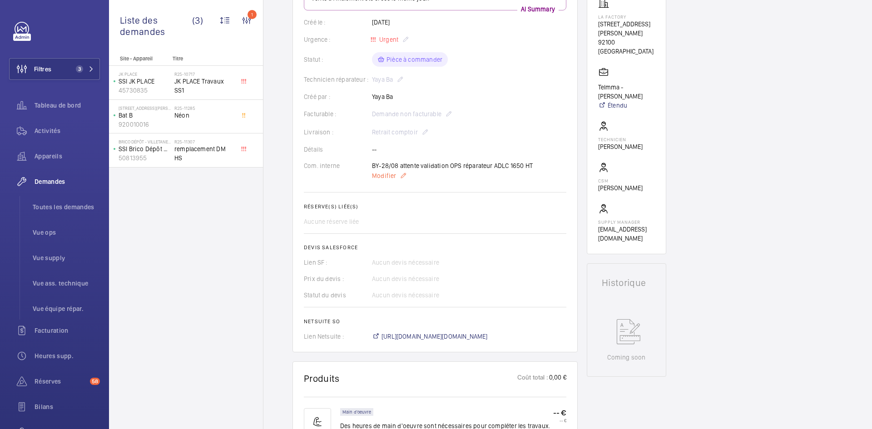
click at [382, 174] on span "Modifier" at bounding box center [384, 175] width 24 height 9
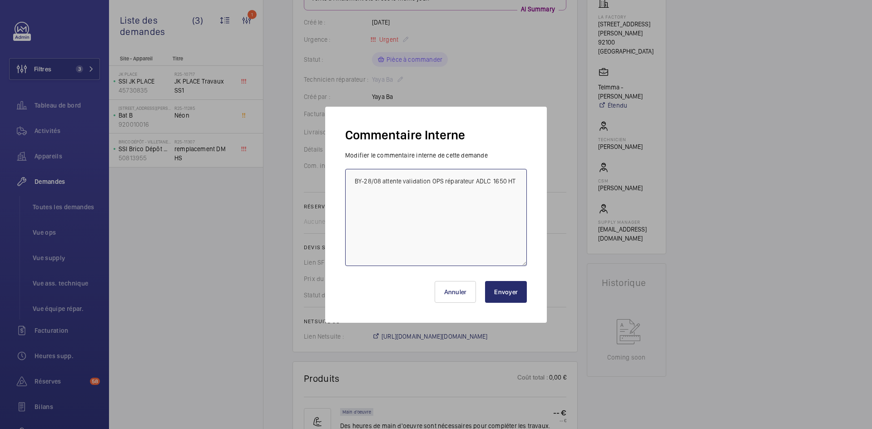
click at [353, 178] on textarea "BY-28/08 attente validation OPS réparateur ADLC 1650 HT" at bounding box center [436, 217] width 182 height 97
click at [353, 177] on textarea "BY-28/08 attente validation OPS réparateur ADLC 1650 HT" at bounding box center [436, 217] width 182 height 97
paste textarea "BY-28/08 commande effectuer chez le fournisseur ADLC via l'email livraison prév…"
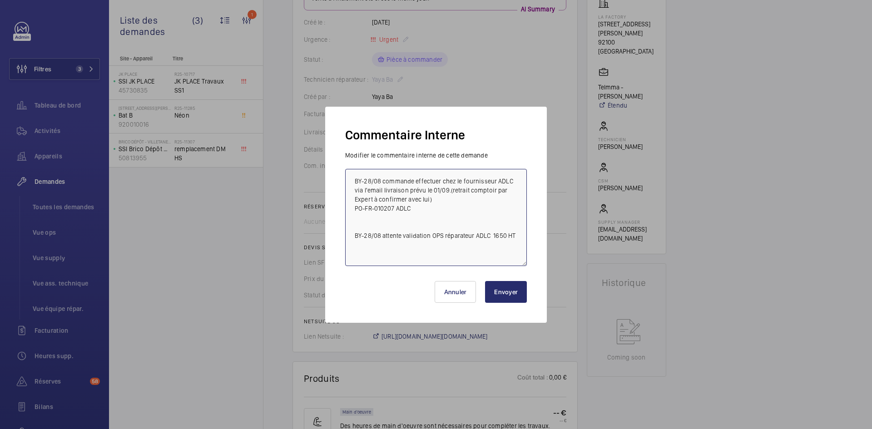
type textarea "BY-28/08 commande effectuer chez le fournisseur ADLC via l'email livraison prév…"
click at [511, 288] on button "Envoyer" at bounding box center [506, 292] width 42 height 22
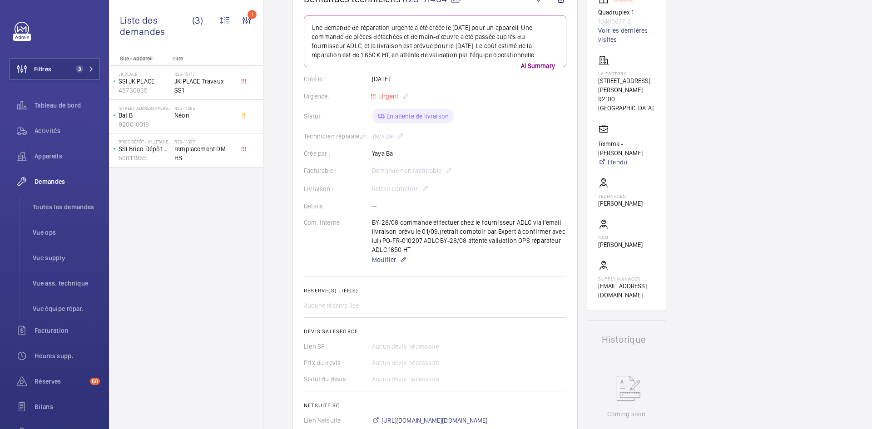
scroll to position [0, 0]
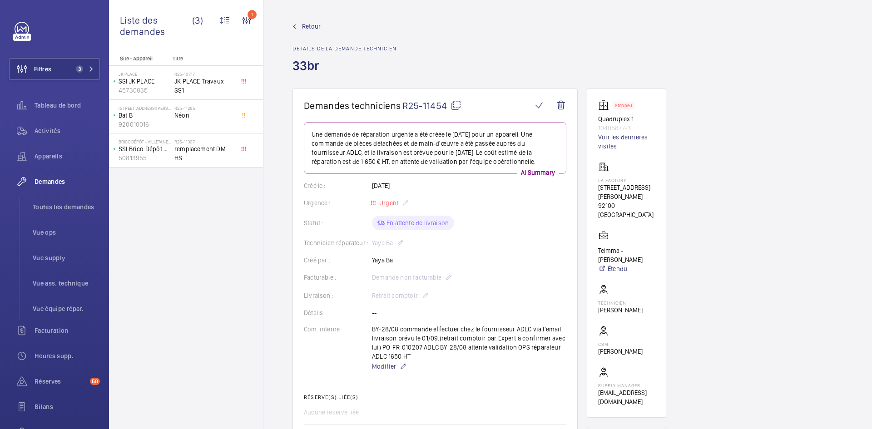
click at [317, 28] on span "Retour" at bounding box center [311, 26] width 19 height 9
click at [314, 25] on span "Retour" at bounding box center [311, 26] width 19 height 9
click at [310, 24] on span "Retour" at bounding box center [311, 26] width 19 height 9
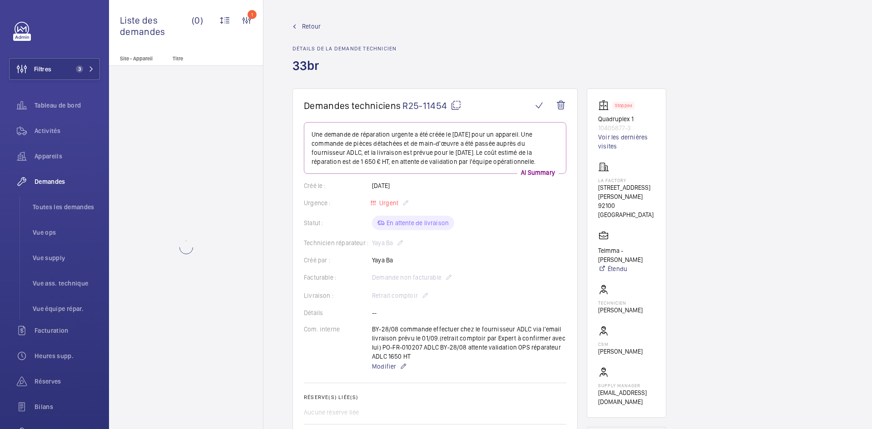
click at [314, 25] on span "Retour" at bounding box center [311, 26] width 19 height 9
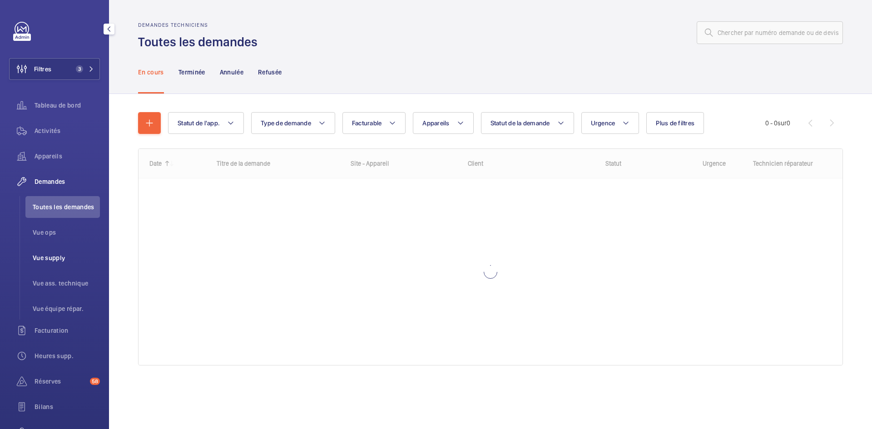
click at [60, 260] on span "Vue supply" at bounding box center [66, 257] width 67 height 9
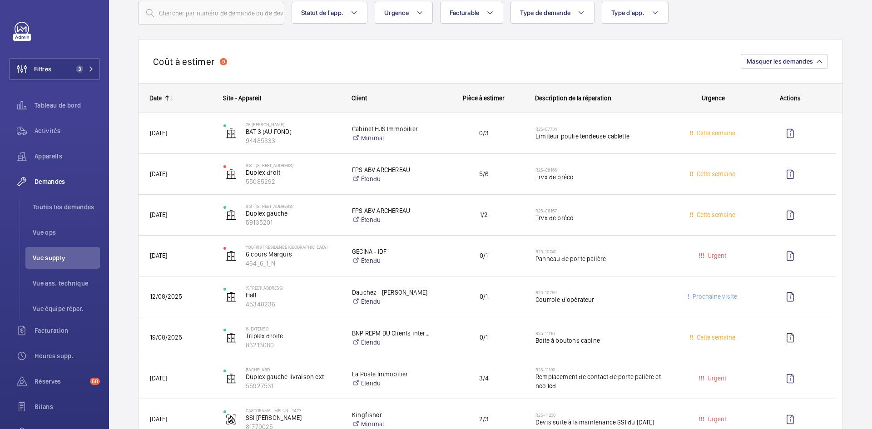
scroll to position [227, 0]
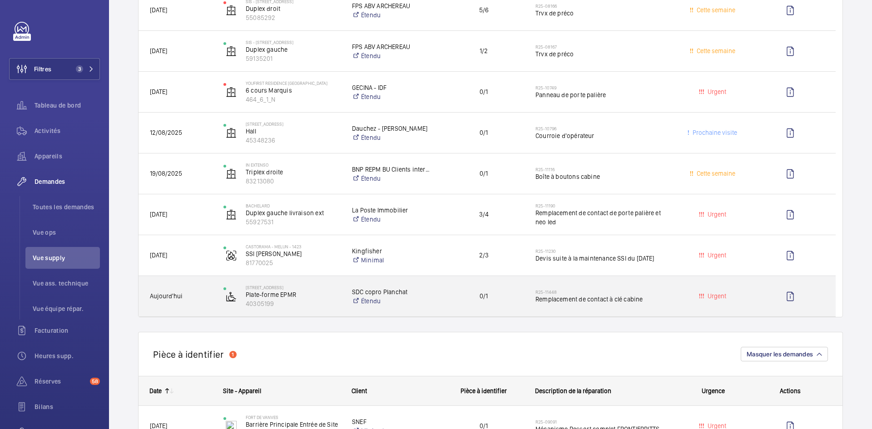
click at [180, 292] on span "Aujourd'hui" at bounding box center [181, 296] width 62 height 10
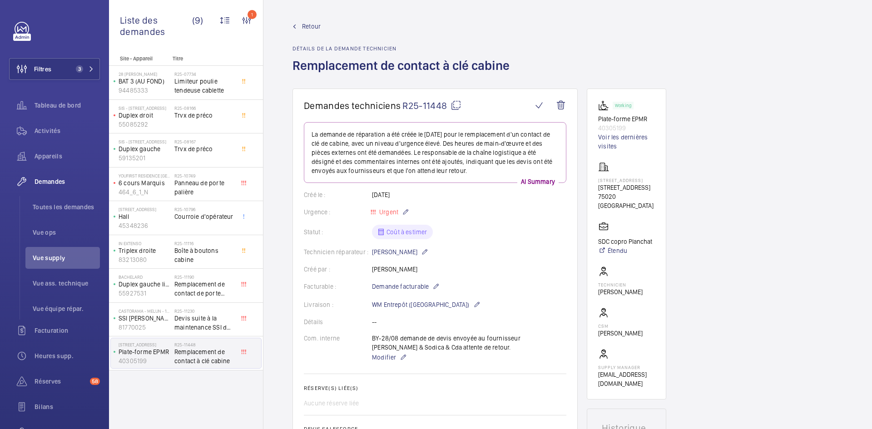
click at [454, 105] on mat-icon at bounding box center [456, 105] width 11 height 11
drag, startPoint x: 635, startPoint y: 200, endPoint x: 599, endPoint y: 193, distance: 37.1
click at [599, 193] on div "44 Rue Planchat, PARIS 75020 44 Rue Planchat 75020 PARIS" at bounding box center [626, 186] width 57 height 49
copy div "44 Rue Planchat 75020 PARIS"
click at [388, 362] on span "Modifier" at bounding box center [384, 357] width 24 height 9
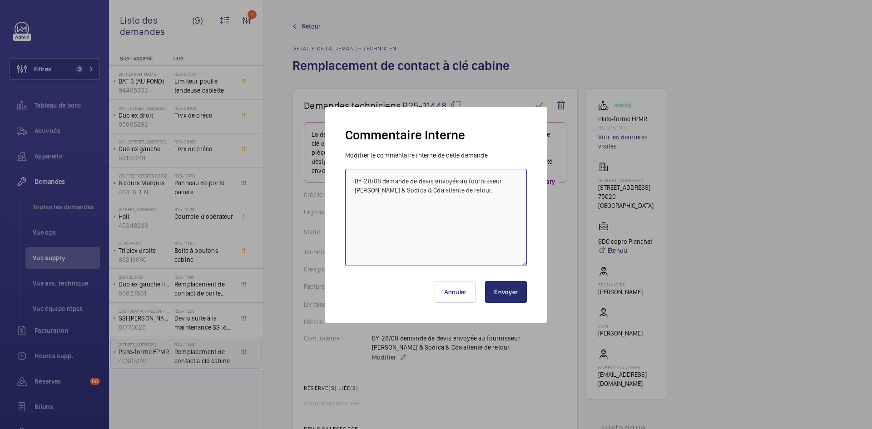
click at [348, 182] on textarea "BY-28/08 demande de devis envoyée au fournisseur Sodimas & Sodica & Cda attente…" at bounding box center [436, 217] width 182 height 97
click at [349, 181] on textarea "Attente information TECH BY-28/08 demande de devis envoyée au fournisseur Sodim…" at bounding box center [436, 217] width 182 height 97
type textarea "BY-28/08 Attente information TECH BY-28/08 demande de devis envoyée au fourniss…"
click at [506, 291] on button "Envoyer" at bounding box center [506, 292] width 42 height 22
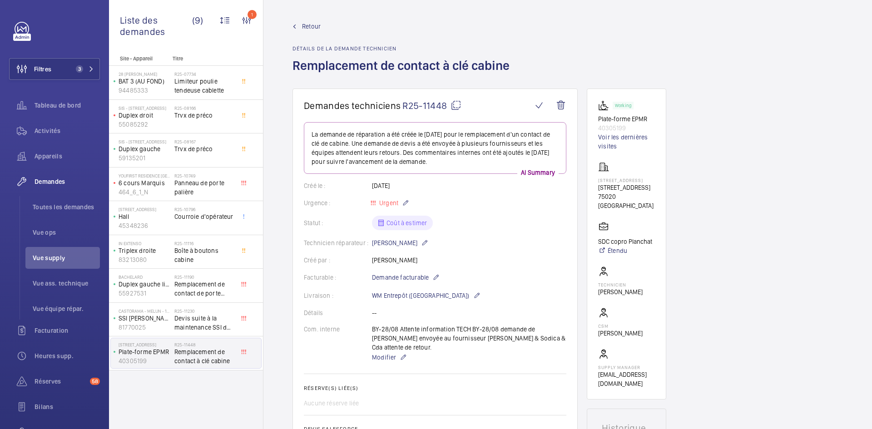
click at [310, 27] on span "Retour" at bounding box center [311, 26] width 19 height 9
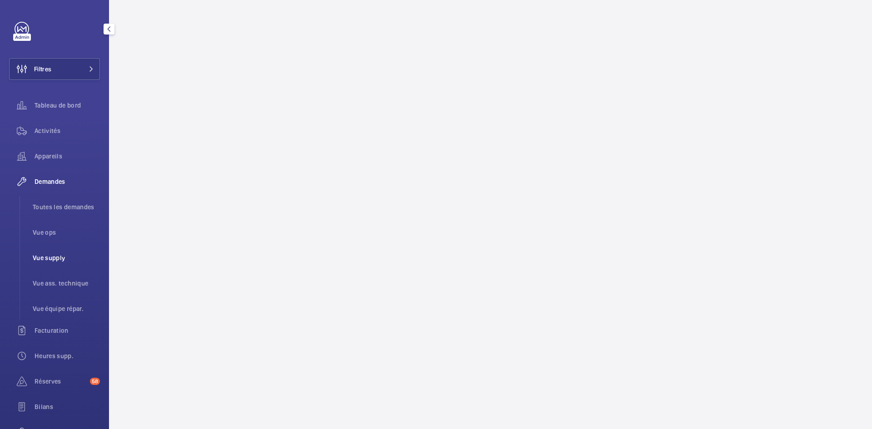
click at [50, 260] on span "Vue supply" at bounding box center [66, 257] width 67 height 9
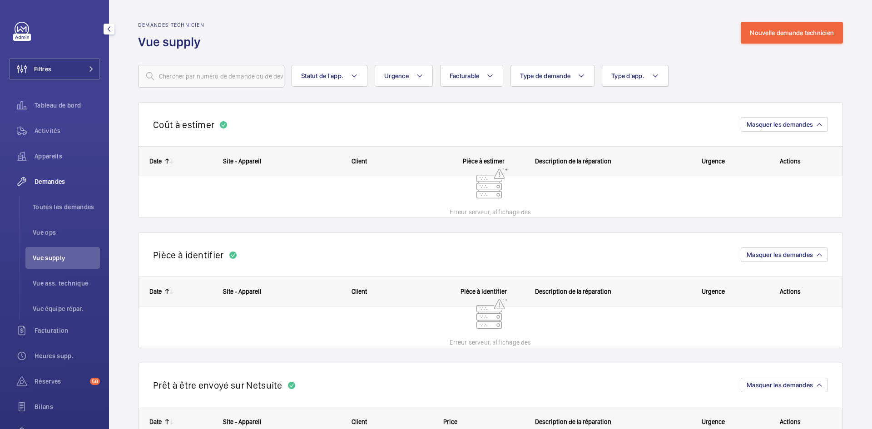
click at [50, 260] on span "Vue supply" at bounding box center [66, 257] width 67 height 9
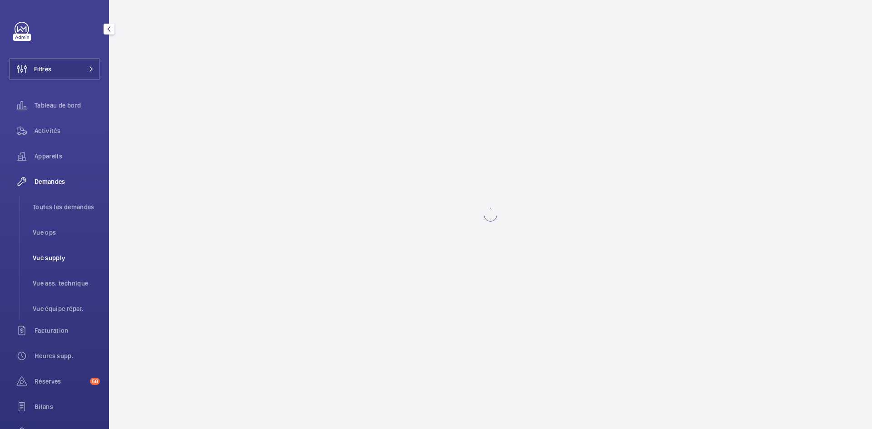
click at [47, 254] on span "Vue supply" at bounding box center [66, 257] width 67 height 9
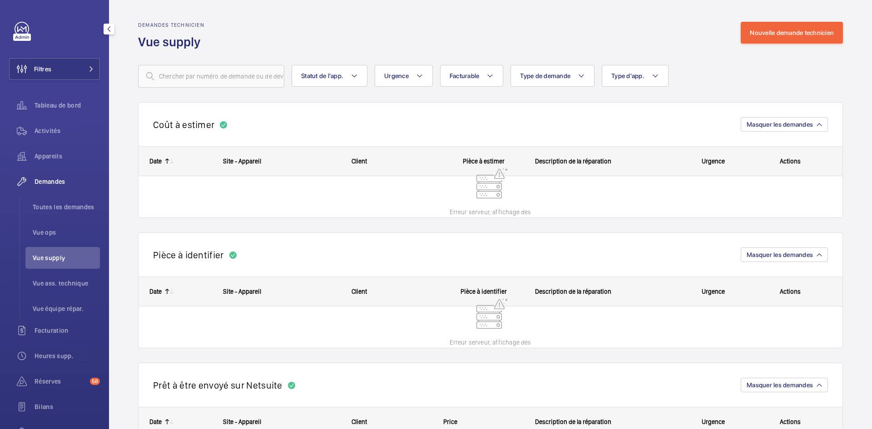
click at [54, 258] on span "Vue supply" at bounding box center [66, 257] width 67 height 9
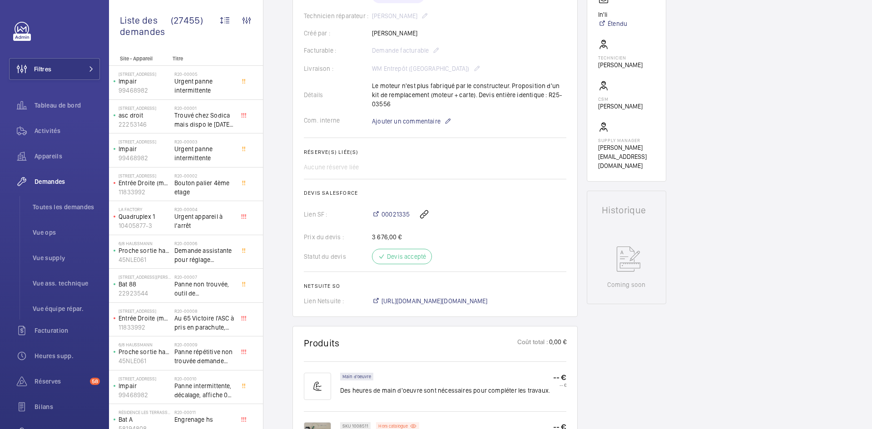
scroll to position [91, 0]
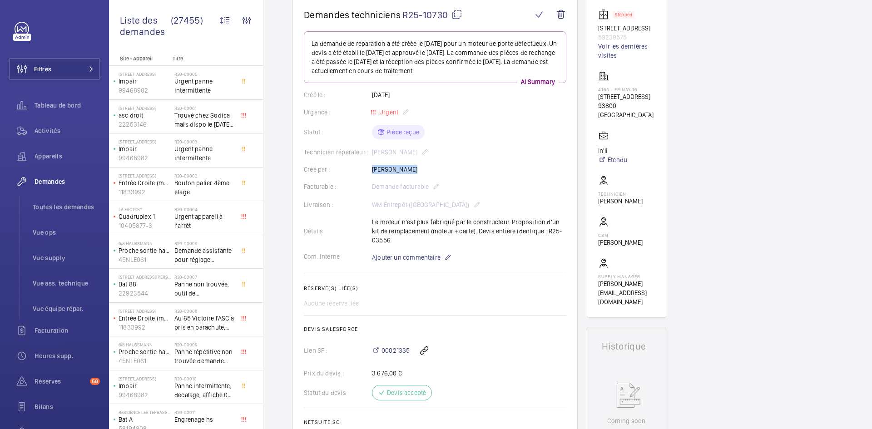
drag, startPoint x: 413, startPoint y: 169, endPoint x: 382, endPoint y: 170, distance: 30.4
click at [366, 169] on div "Créé par : Thomas Varay" at bounding box center [435, 169] width 263 height 9
copy div "Créé par : Thomas Varay"
drag, startPoint x: 611, startPoint y: 38, endPoint x: 595, endPoint y: 27, distance: 18.6
click at [595, 27] on wm-front-card "Stopped 7, avenue de Jarrow 59239575 Voir les dernières visites 4165 - EPINAY 1…" at bounding box center [626, 158] width 79 height 320
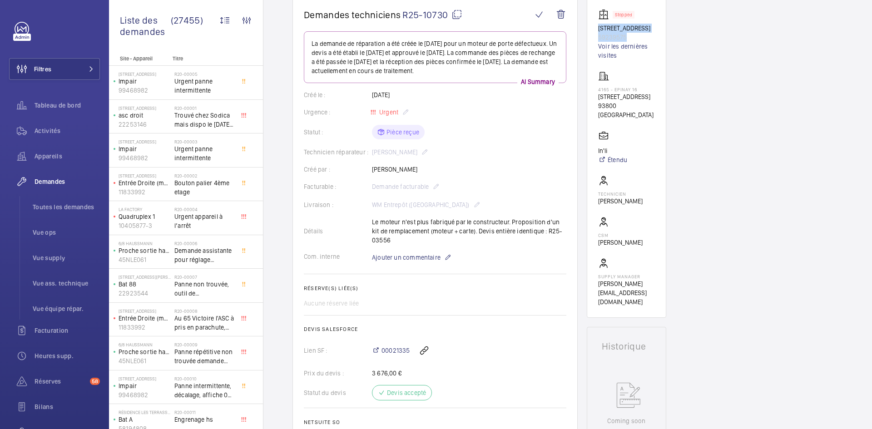
copy div "7, avenue de Jarrow 59239575"
drag, startPoint x: 640, startPoint y: 107, endPoint x: 618, endPoint y: 106, distance: 22.3
click at [618, 101] on p "7, avenue de Jarrow 93800 Epinay" at bounding box center [626, 96] width 57 height 9
drag, startPoint x: 617, startPoint y: 129, endPoint x: 595, endPoint y: 87, distance: 48.1
click at [595, 87] on wm-front-card "Stopped 7, avenue de Jarrow 59239575 Voir les dernières visites 4165 - EPINAY 1…" at bounding box center [626, 158] width 79 height 320
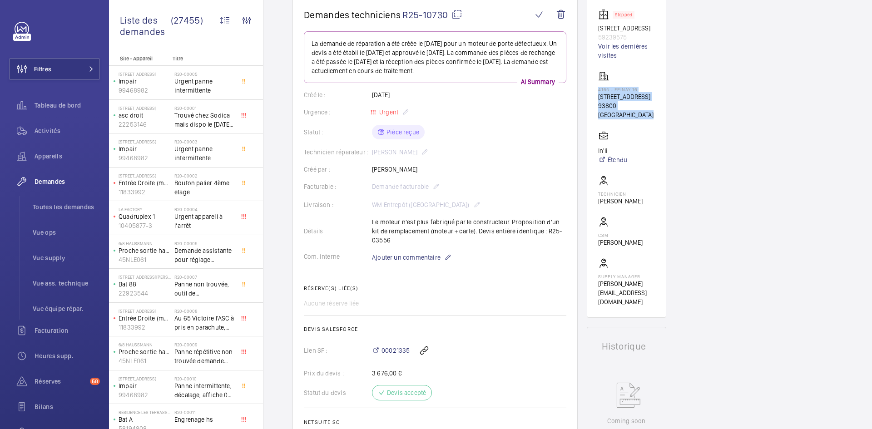
copy div "4165 - EPINAY 16 7, avenue de Jarrow 93800 Epinay 93800 ÉPINAY-SUR-SEINE"
click at [595, 160] on wm-front-card "Stopped 7, avenue de Jarrow 59239575 Voir les dernières visites 4165 - EPINAY 1…" at bounding box center [626, 158] width 79 height 320
copy p "In'li"
click at [459, 13] on mat-icon at bounding box center [456, 14] width 11 height 11
copy p "In'li"
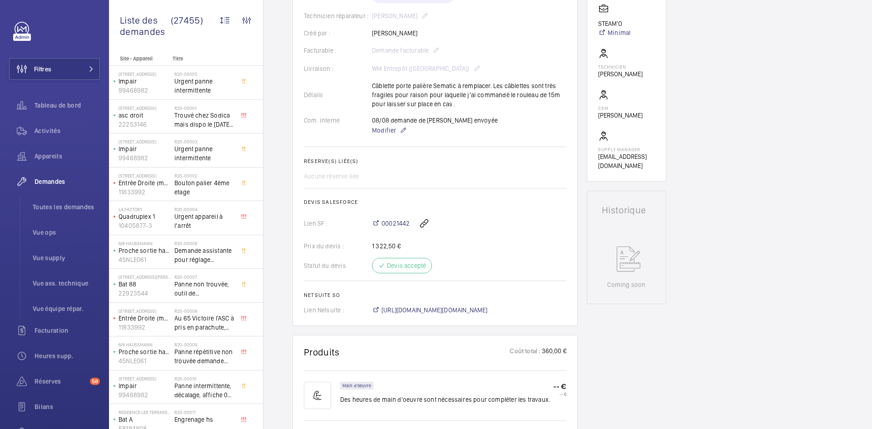
scroll to position [409, 0]
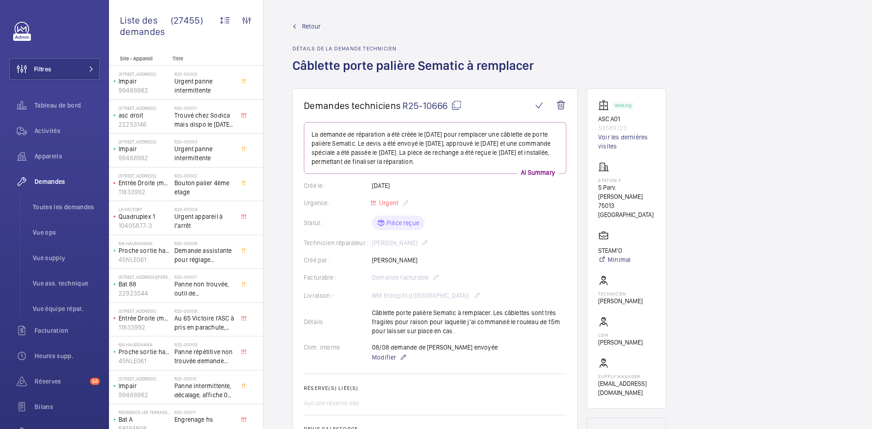
drag, startPoint x: 436, startPoint y: 258, endPoint x: 377, endPoint y: 261, distance: 59.1
click at [369, 262] on div "Créé par : [PERSON_NAME]" at bounding box center [435, 260] width 263 height 9
copy div "Créé par : [PERSON_NAME]"
drag, startPoint x: 634, startPoint y: 129, endPoint x: 595, endPoint y: 119, distance: 39.9
click at [595, 119] on wm-front-card "Working ASC A01 53589723 Voir les dernières visites Station F 5 Parv. [PERSON_N…" at bounding box center [626, 249] width 79 height 320
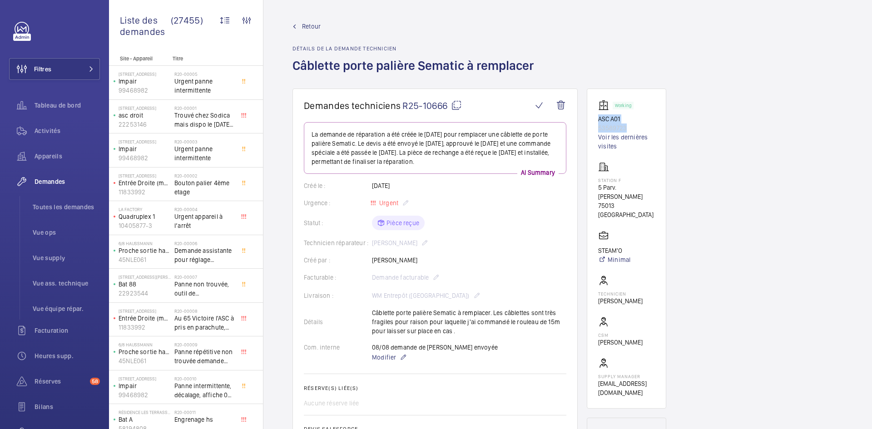
copy div "ASC A01 53589723"
drag, startPoint x: 626, startPoint y: 197, endPoint x: 591, endPoint y: 177, distance: 39.7
click at [591, 177] on wm-front-card "Working ASC A01 53589723 Voir les dernières visites Station F 5 Parv. [PERSON_N…" at bounding box center [626, 249] width 79 height 320
copy div "Station F 5 Parv. [PERSON_NAME] 75013 [GEOGRAPHIC_DATA]"
drag, startPoint x: 625, startPoint y: 228, endPoint x: 593, endPoint y: 231, distance: 32.3
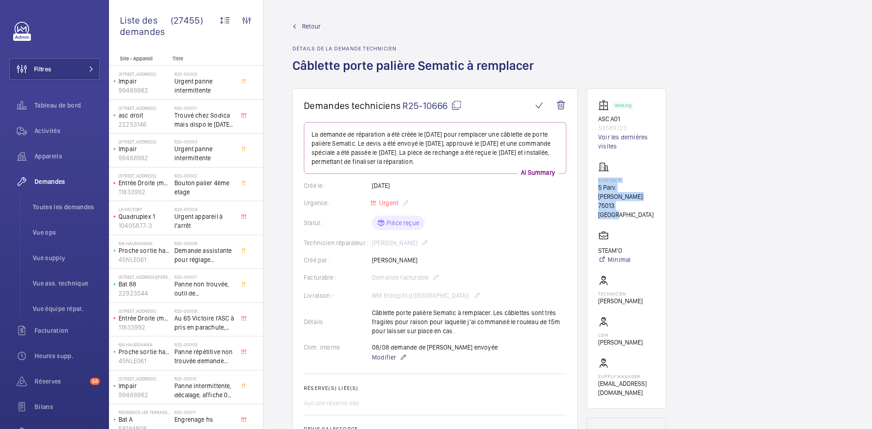
click at [593, 231] on wm-front-card "Working ASC A01 53589723 Voir les dernières visites Station F 5 Parv. Alan Turi…" at bounding box center [626, 249] width 79 height 320
copy p "STEAM'O"
click at [458, 104] on mat-icon at bounding box center [456, 105] width 11 height 11
copy p "STEAM'O"
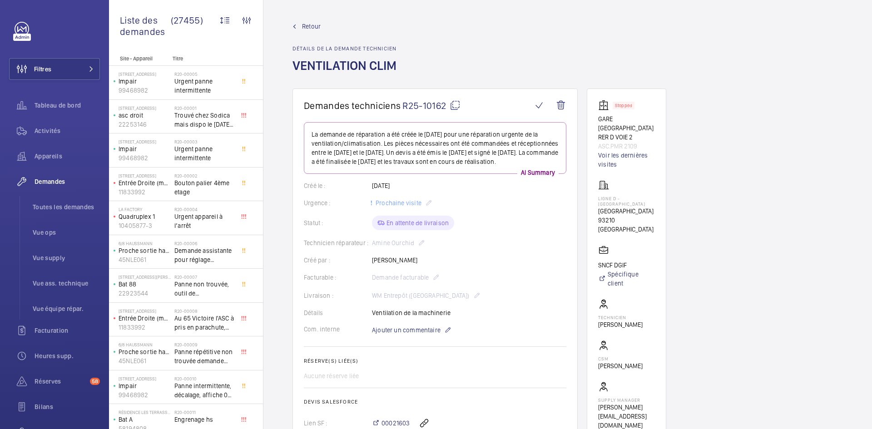
drag, startPoint x: 413, startPoint y: 252, endPoint x: 373, endPoint y: 254, distance: 40.0
click at [373, 248] on div "Technicien réparateur : [PERSON_NAME]" at bounding box center [435, 243] width 263 height 11
copy p "Amine Ourchid"
drag, startPoint x: 643, startPoint y: 145, endPoint x: 597, endPoint y: 122, distance: 51.6
click at [597, 122] on wm-front-card "Stopped GARE STADE DE FRANCE RER D VOIE 2 ASC.PMR 2109 Voir les dernières visit…" at bounding box center [626, 265] width 79 height 353
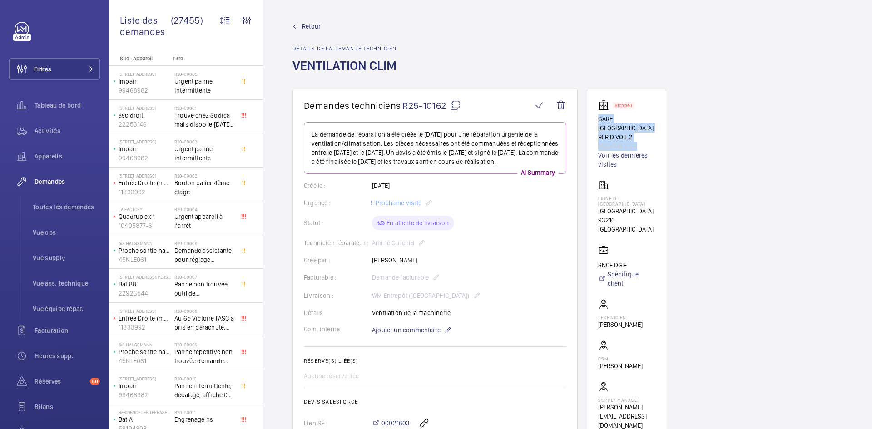
copy div "GARE STADE DE FRANCE RER D VOIE 2 ASC.PMR 2109"
drag, startPoint x: 654, startPoint y: 228, endPoint x: 599, endPoint y: 198, distance: 63.0
click at [599, 198] on div "Ligne D - Stade de France Stade de France - Saint Denis 93210 SAINT-DENIS" at bounding box center [626, 207] width 57 height 54
copy div "Ligne D - Stade de France Stade de France - Saint Denis 93210 SAINT-DENIS"
drag, startPoint x: 628, startPoint y: 265, endPoint x: 599, endPoint y: 264, distance: 28.6
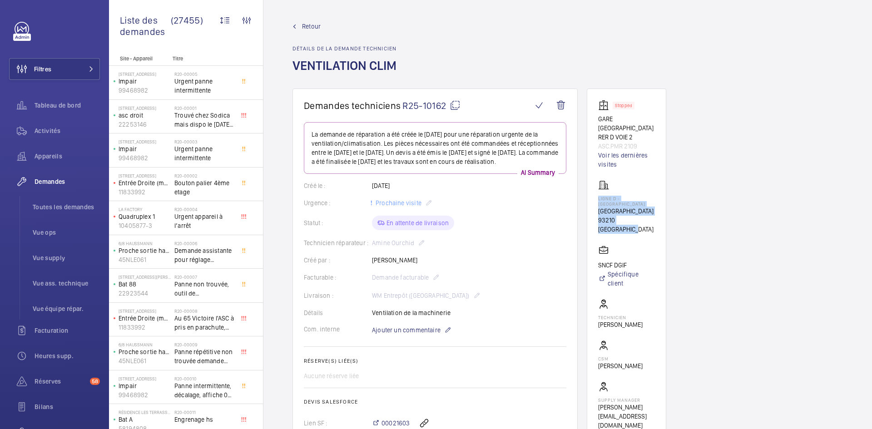
click at [599, 264] on p "SNCF DGIF" at bounding box center [626, 265] width 57 height 9
copy p "SNCF DGIF"
click at [457, 105] on mat-icon at bounding box center [455, 105] width 11 height 11
copy p "SNCF DGIF"
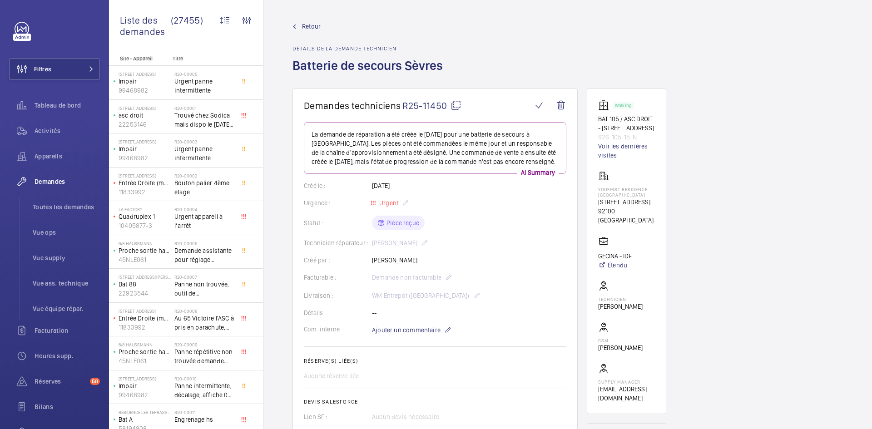
drag, startPoint x: 432, startPoint y: 258, endPoint x: 372, endPoint y: 263, distance: 60.2
click at [372, 263] on div "Créé par : [PERSON_NAME]" at bounding box center [435, 260] width 263 height 9
copy p "[PERSON_NAME]"
drag, startPoint x: 640, startPoint y: 144, endPoint x: 597, endPoint y: 119, distance: 49.5
click at [597, 119] on wm-front-card "Working BAT 105 / ASC DROIT - [STREET_ADDRESS] 926_105_15_N Voir les dernières …" at bounding box center [626, 252] width 79 height 326
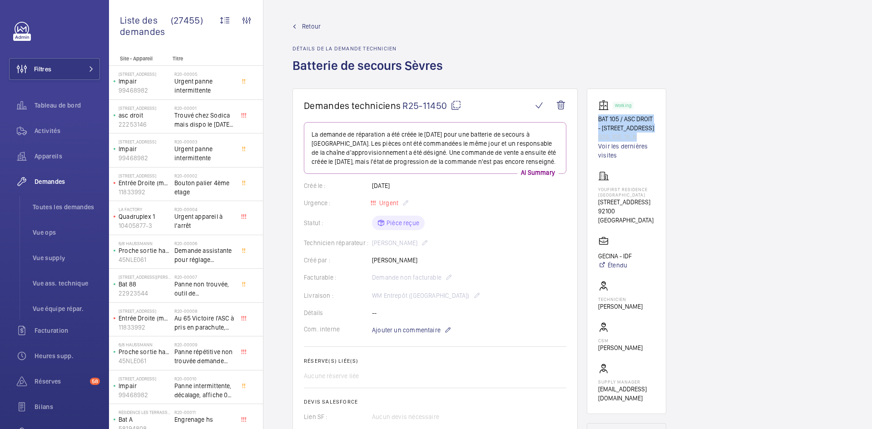
copy div "BAT 105 / ASC DROIT - [STREET_ADDRESS] 926_105_15_N"
drag, startPoint x: 640, startPoint y: 229, endPoint x: 590, endPoint y: 198, distance: 59.2
click at [590, 198] on wm-front-card "Working BAT 105 / ASC DROIT - [STREET_ADDRESS] 926_105_15_N Voir les dernières …" at bounding box center [626, 252] width 79 height 326
copy div "YouFirst Residence [GEOGRAPHIC_DATA] [STREET_ADDRESS]"
drag, startPoint x: 633, startPoint y: 266, endPoint x: 598, endPoint y: 263, distance: 35.0
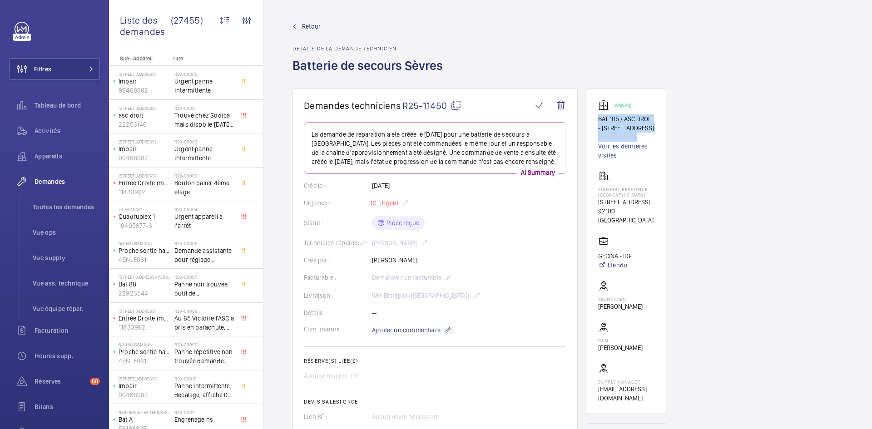
click at [598, 263] on wm-front-card "Working BAT 105 / ASC DROIT - 105 rue de sevres 92100 BOULOGNE 926_105_15_N Voi…" at bounding box center [626, 252] width 79 height 326
copy p "GECINA - IDF"
click at [457, 107] on mat-icon at bounding box center [456, 105] width 11 height 11
copy p "GECINA - IDF"
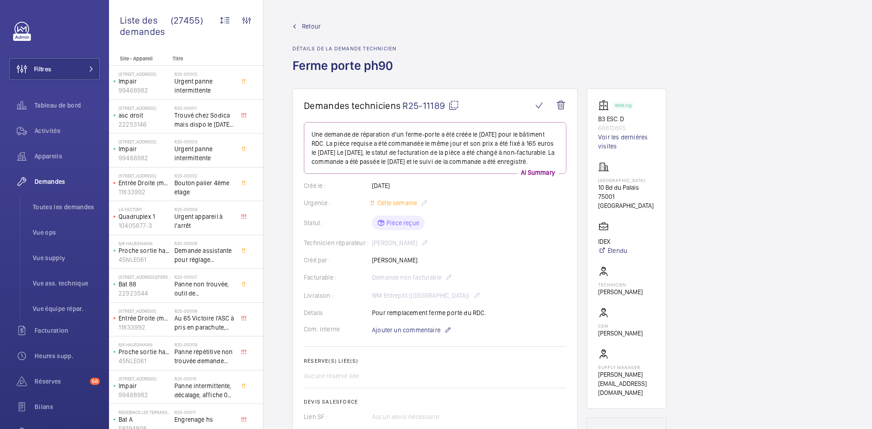
drag, startPoint x: 421, startPoint y: 252, endPoint x: 372, endPoint y: 254, distance: 48.6
click at [372, 248] on div "Technicien réparateur : [PERSON_NAME]" at bounding box center [435, 243] width 263 height 11
copy p "Vidjay Virappane"
drag, startPoint x: 627, startPoint y: 129, endPoint x: 595, endPoint y: 120, distance: 32.8
click at [595, 120] on wm-front-card "Working B3 ESC. D 68810865 Voir les dernières visites Palais de justice de Pari…" at bounding box center [626, 249] width 79 height 320
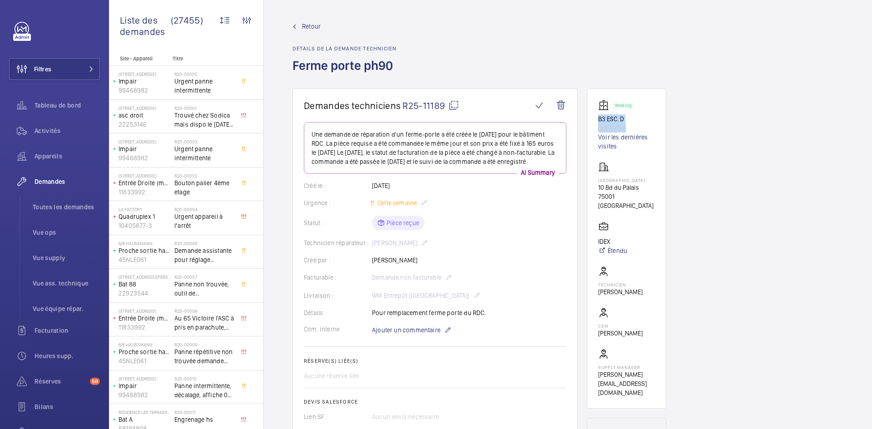
copy div "B3 ESC. D 68810865"
drag, startPoint x: 633, startPoint y: 204, endPoint x: 593, endPoint y: 178, distance: 47.5
click at [593, 178] on wm-front-card "Working B3 ESC. D 68810865 Voir les dernières visites Palais de justice de Pari…" at bounding box center [626, 249] width 79 height 320
copy div "Palais de justice de Paris 10 Bd du Palais 75001 PARIS"
drag, startPoint x: 612, startPoint y: 236, endPoint x: 595, endPoint y: 237, distance: 17.3
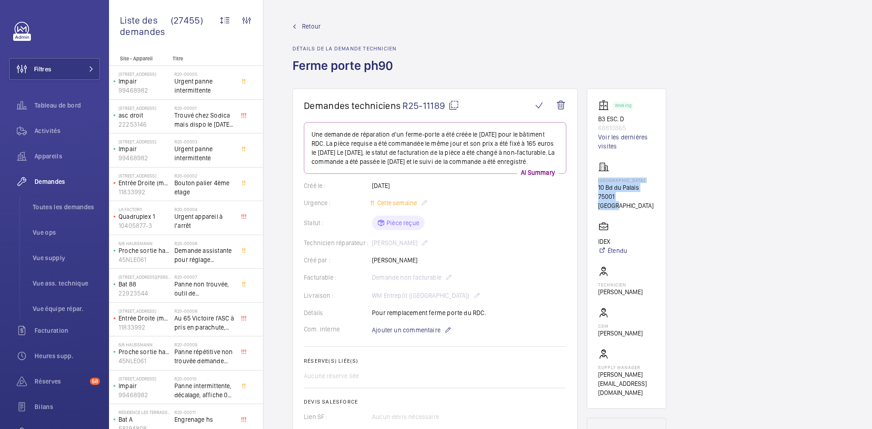
click at [595, 237] on wm-front-card "Working B3 ESC. D 68810865 Voir les dernières visites Palais de justice de Pari…" at bounding box center [626, 249] width 79 height 320
copy p "IDEX"
click at [453, 106] on mat-icon at bounding box center [453, 105] width 11 height 11
copy p "IDEX"
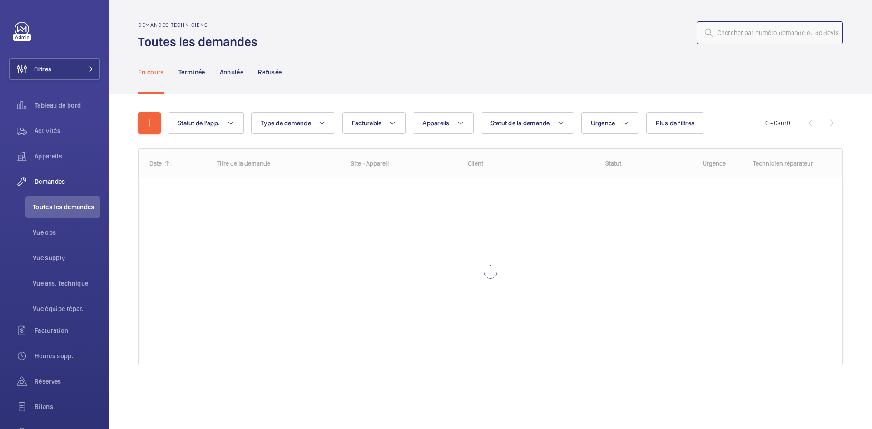
click at [772, 37] on input "text" at bounding box center [770, 32] width 146 height 23
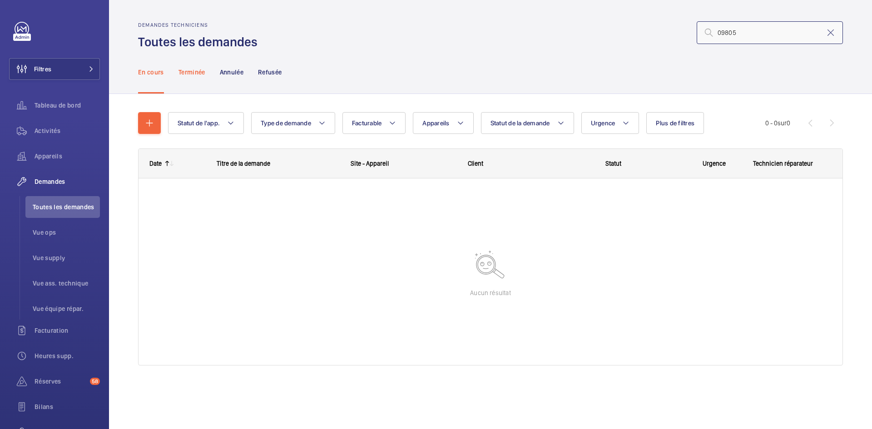
type input "09805"
click at [191, 75] on p "Terminée" at bounding box center [192, 72] width 27 height 9
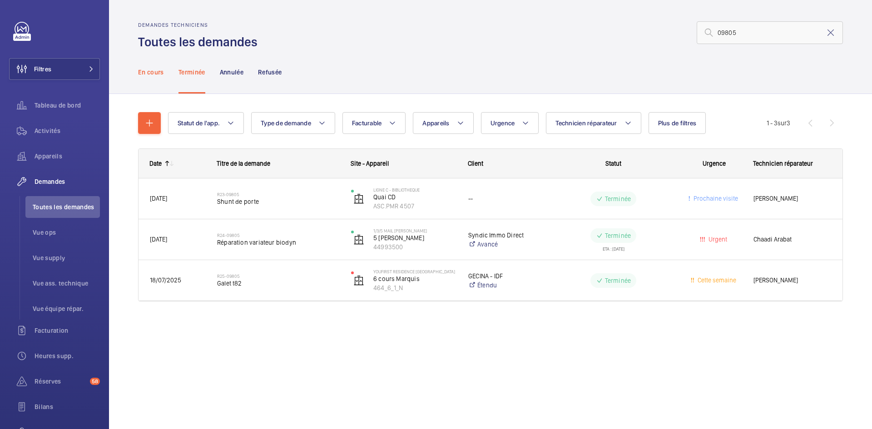
click at [149, 70] on p "En cours" at bounding box center [151, 72] width 26 height 9
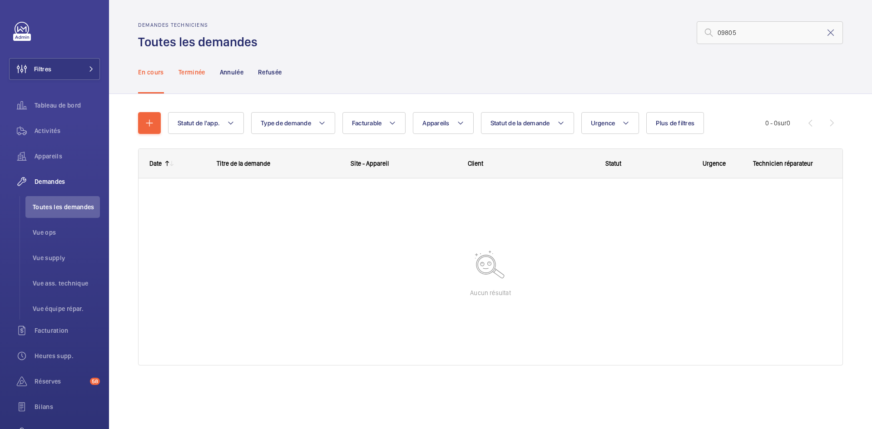
click at [192, 72] on p "Terminée" at bounding box center [192, 72] width 27 height 9
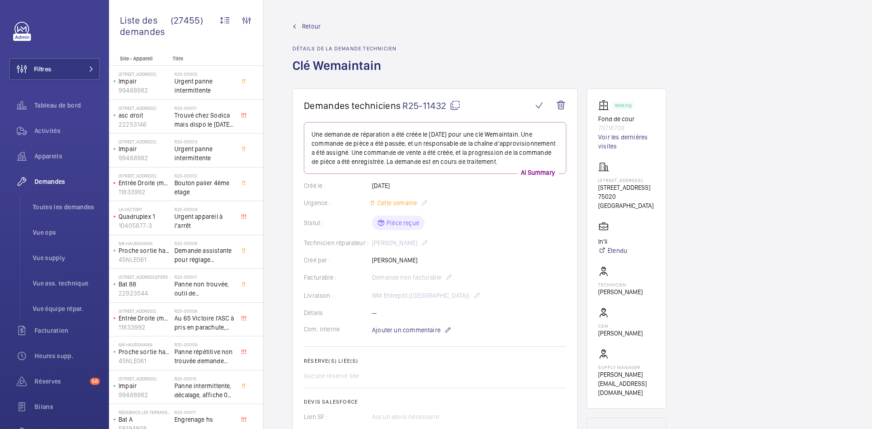
drag, startPoint x: 423, startPoint y: 262, endPoint x: 367, endPoint y: 263, distance: 55.4
click at [367, 263] on div "Créé par : Julien Panchevre" at bounding box center [435, 260] width 263 height 9
copy div "Créé par : Julien Panchevre"
drag, startPoint x: 625, startPoint y: 126, endPoint x: 593, endPoint y: 118, distance: 33.3
click at [593, 118] on wm-front-card "Working Fond de cour 73718709 Voir les dernières visites 3063 - RUE DES HAIES 4…" at bounding box center [626, 249] width 79 height 320
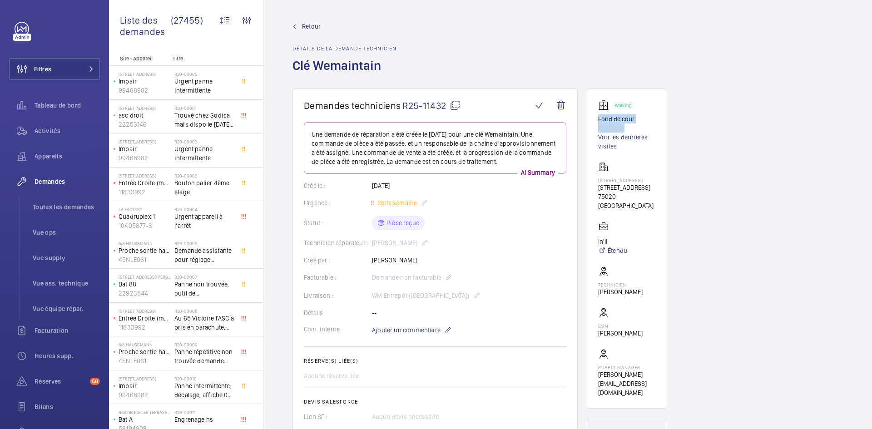
copy div "Fond de cour 73718709"
drag, startPoint x: 623, startPoint y: 198, endPoint x: 591, endPoint y: 179, distance: 36.8
click at [591, 179] on wm-front-card "Working Fond de cour 73718709 Voir les dernières visites 3063 - RUE DES HAIES 4…" at bounding box center [626, 249] width 79 height 320
copy div "3063 - RUE DES HAIES 42 rue des Haies 75020 Paris"
drag, startPoint x: 611, startPoint y: 240, endPoint x: 596, endPoint y: 241, distance: 14.6
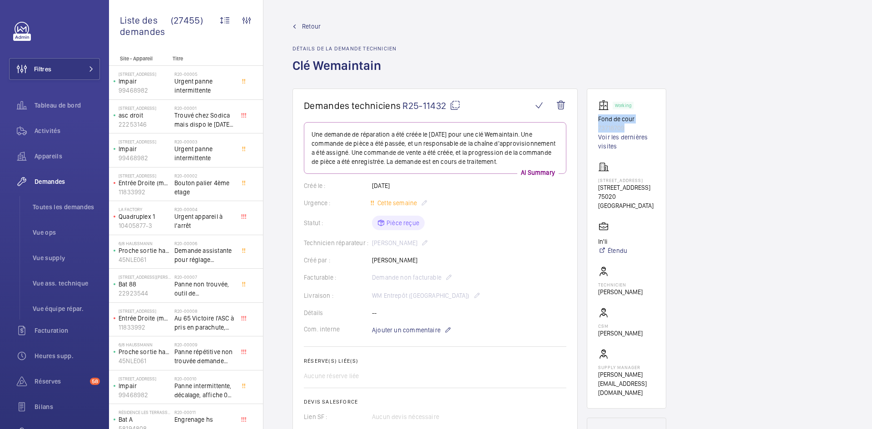
click at [596, 241] on wm-front-card "Working Fond de cour 73718709 Voir les dernières visites 3063 - RUE DES HAIES 4…" at bounding box center [626, 249] width 79 height 320
copy p "In'li"
click at [456, 103] on mat-icon at bounding box center [455, 105] width 11 height 11
copy p "In'li"
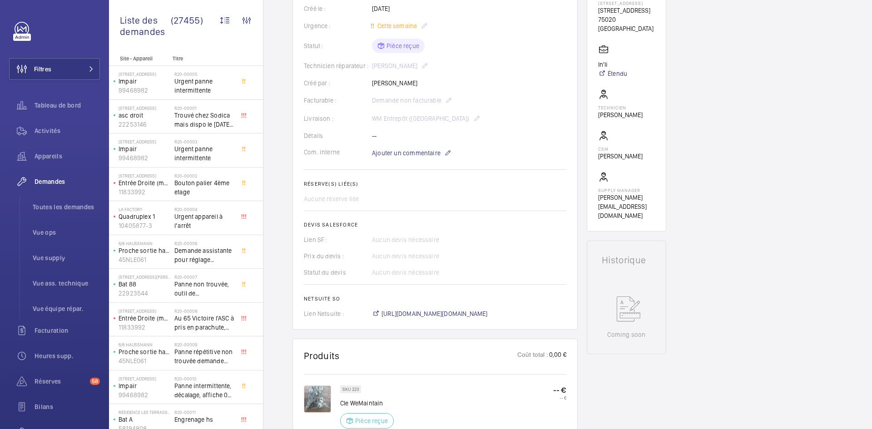
scroll to position [91, 0]
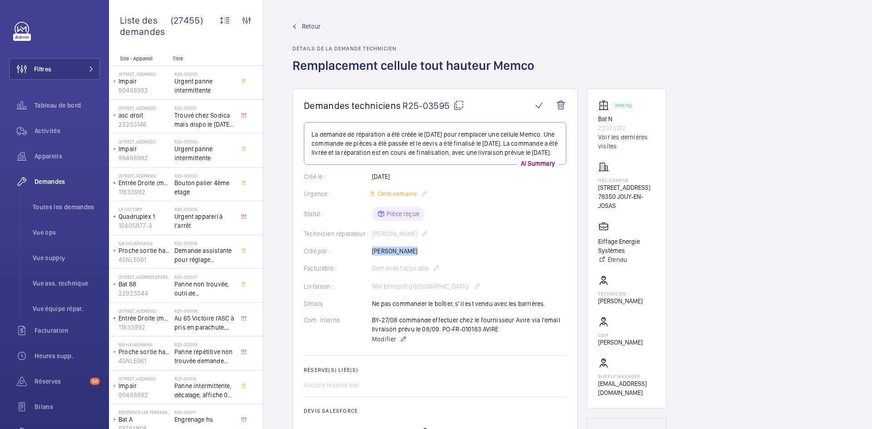
drag, startPoint x: 407, startPoint y: 260, endPoint x: 369, endPoint y: 260, distance: 37.7
click at [369, 256] on div "Créé par : Paulo Sergio" at bounding box center [435, 251] width 263 height 9
copy div "Créé par : Paulo Sergio"
drag, startPoint x: 630, startPoint y: 127, endPoint x: 595, endPoint y: 117, distance: 37.2
click at [595, 117] on wm-front-card "Working Bat N 22923192 Voir les dernières visites HEC CAMPUS 1 Rue de la Libéra…" at bounding box center [626, 249] width 79 height 320
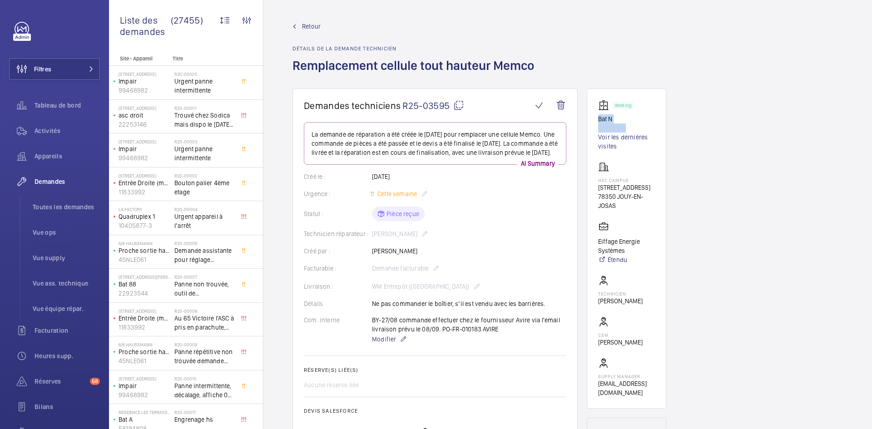
copy div "Bat N 22923192"
drag, startPoint x: 624, startPoint y: 217, endPoint x: 596, endPoint y: 179, distance: 47.2
click at [596, 179] on wm-front-card "Working Bat N 22923192 Voir les dernières visites HEC CAMPUS 1 Rue de la Libéra…" at bounding box center [626, 249] width 79 height 320
copy div "HEC CAMPUS 1 Rue de la Libération 78350 JOUY-EN-JOSAS"
drag, startPoint x: 628, startPoint y: 259, endPoint x: 594, endPoint y: 250, distance: 35.1
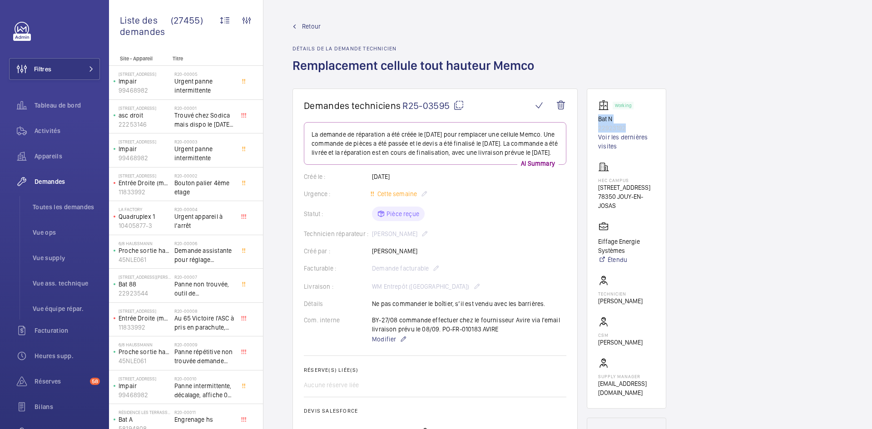
click at [594, 250] on wm-front-card "Working Bat N 22923192 Voir les dernières visites HEC CAMPUS 1 Rue de la Libéra…" at bounding box center [626, 249] width 79 height 320
copy p "Eiffage Energie Systèmes"
click at [461, 104] on mat-icon at bounding box center [458, 105] width 11 height 11
copy p "Eiffage Energie Systèmes"
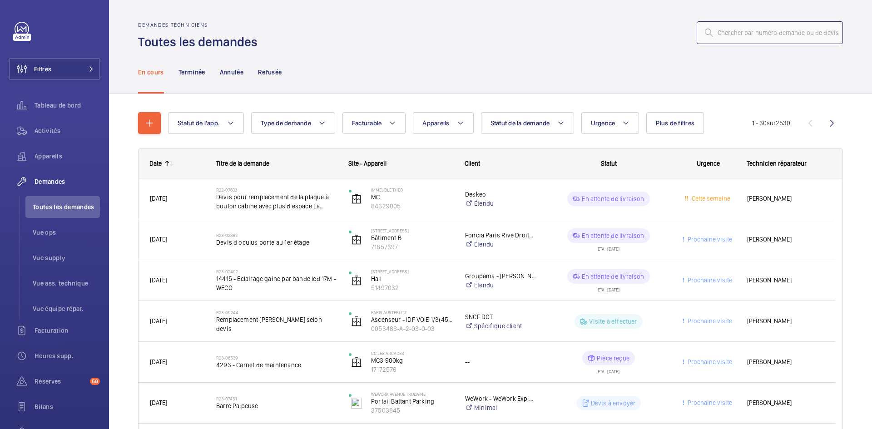
click at [749, 33] on input "text" at bounding box center [770, 32] width 146 height 23
click at [741, 34] on input "text" at bounding box center [770, 32] width 146 height 23
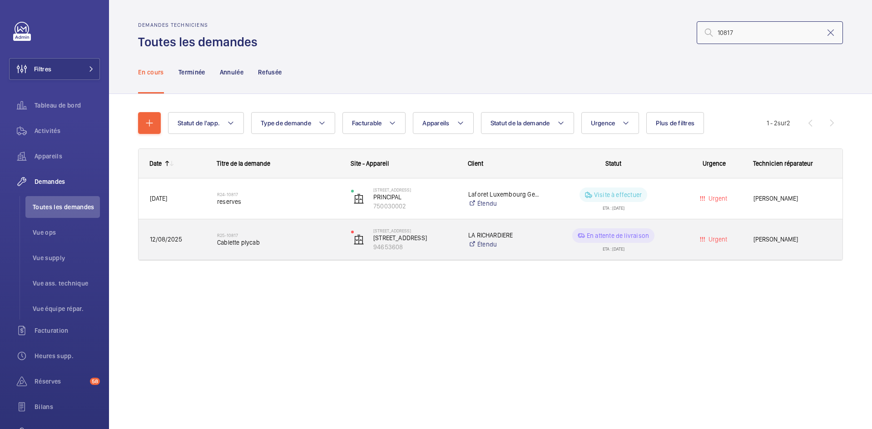
type input "10817"
click at [196, 240] on span "12/08/2025" at bounding box center [177, 239] width 55 height 10
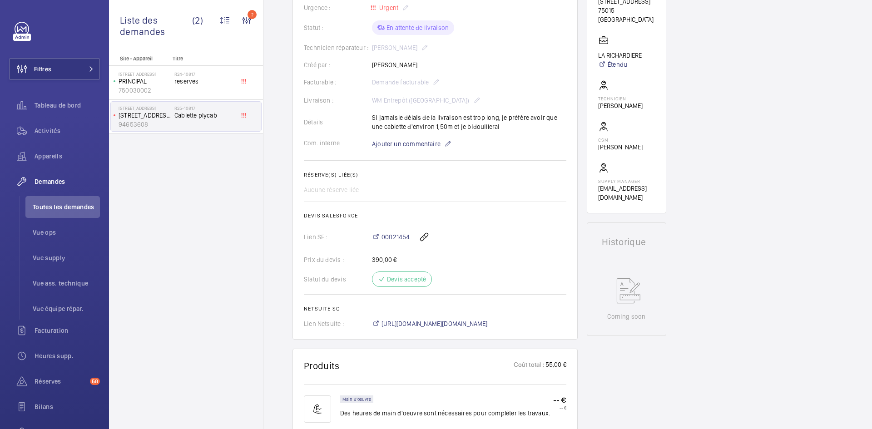
scroll to position [227, 0]
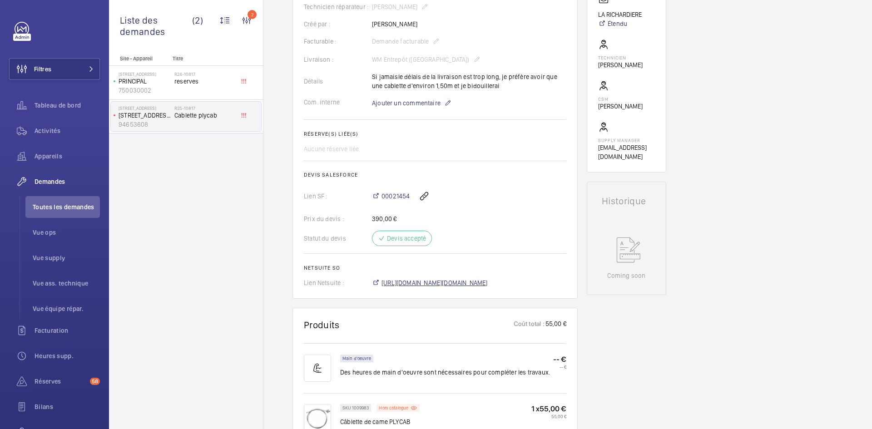
click at [476, 286] on span "https://6461500.app.netsuite.com/app/accounting/transactions/salesord.nl?id=290…" at bounding box center [435, 282] width 106 height 9
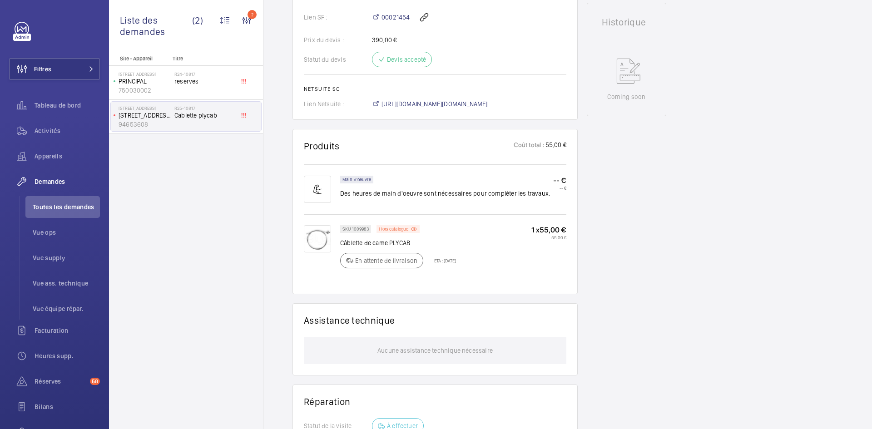
scroll to position [409, 0]
click at [315, 232] on img at bounding box center [317, 236] width 27 height 27
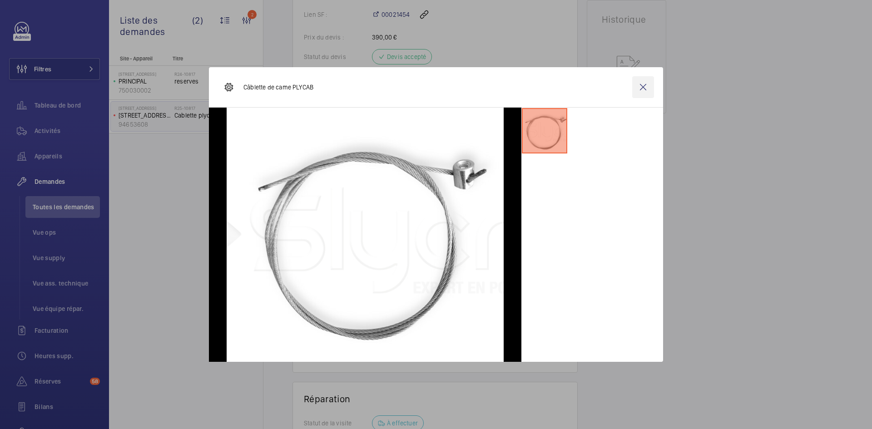
click at [640, 88] on wm-front-icon-button at bounding box center [643, 87] width 22 height 22
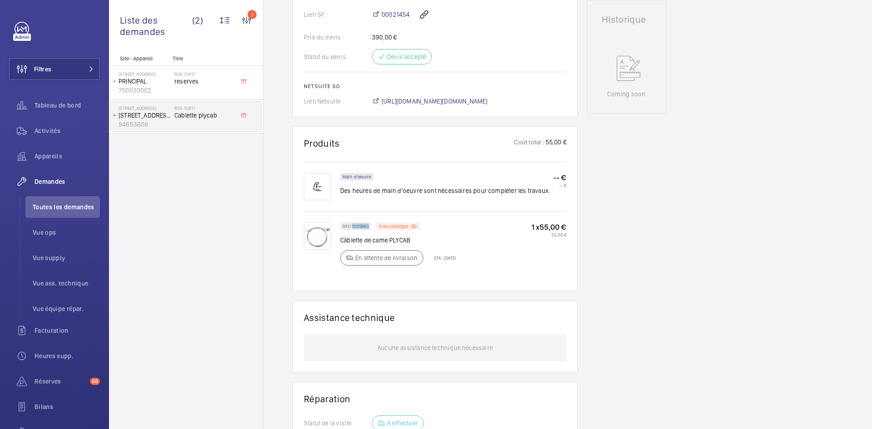
drag, startPoint x: 369, startPoint y: 223, endPoint x: 352, endPoint y: 227, distance: 18.1
click at [352, 227] on div "SKU 1009983" at bounding box center [355, 227] width 31 height 8
copy p "1009983"
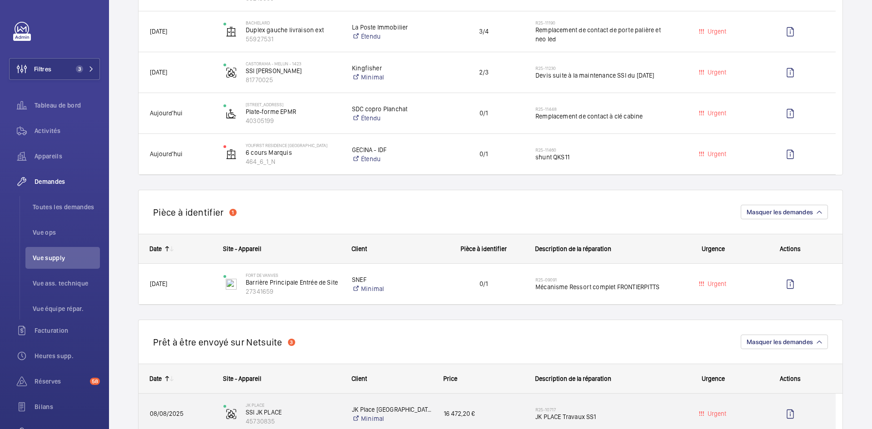
scroll to position [409, 0]
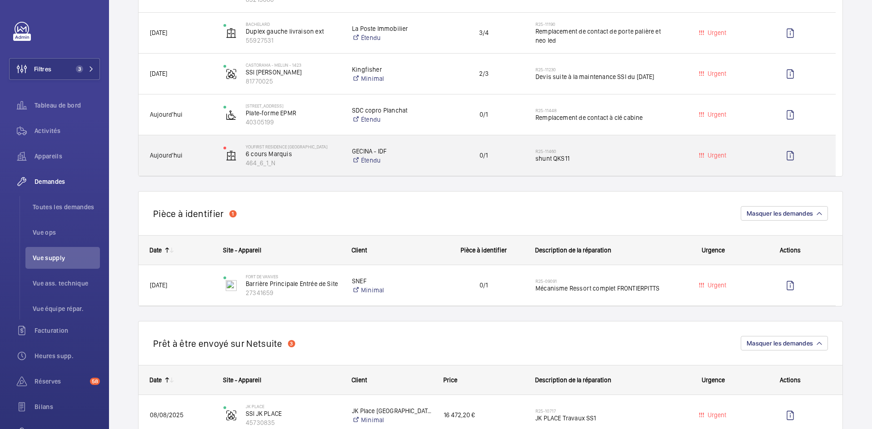
click at [198, 156] on span "Aujourd'hui" at bounding box center [181, 155] width 62 height 10
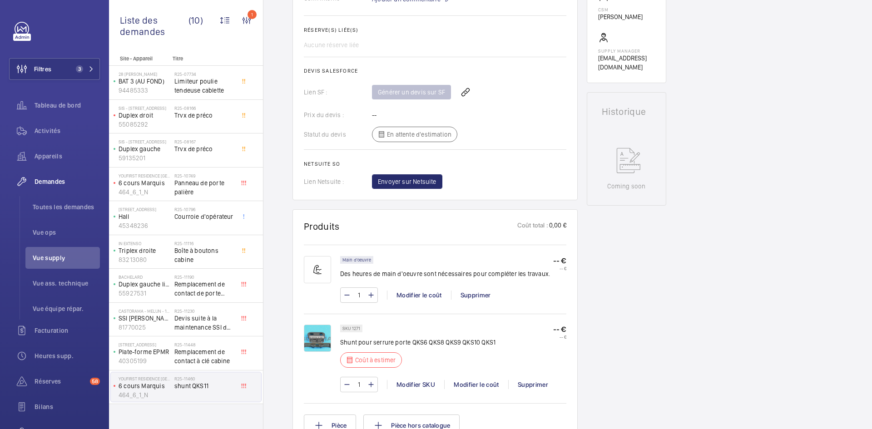
scroll to position [363, 0]
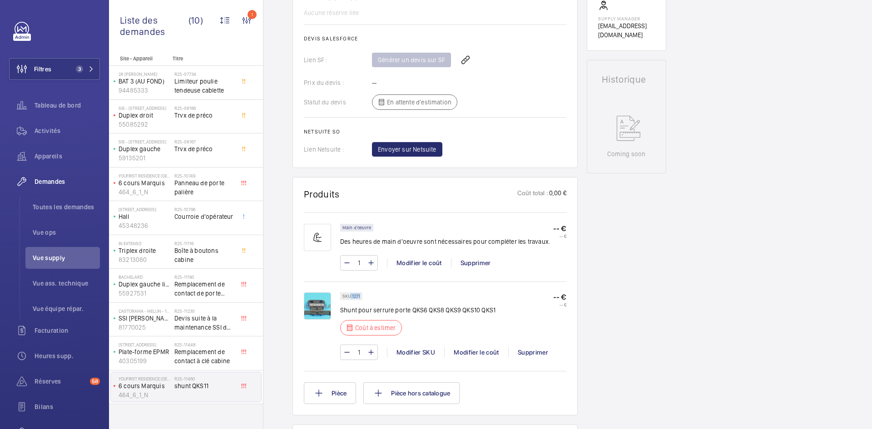
drag, startPoint x: 361, startPoint y: 294, endPoint x: 351, endPoint y: 295, distance: 9.5
click at [351, 295] on div "SKU 1271" at bounding box center [351, 297] width 22 height 8
copy p "1271"
click at [485, 355] on div "Modifier le coût" at bounding box center [476, 352] width 64 height 9
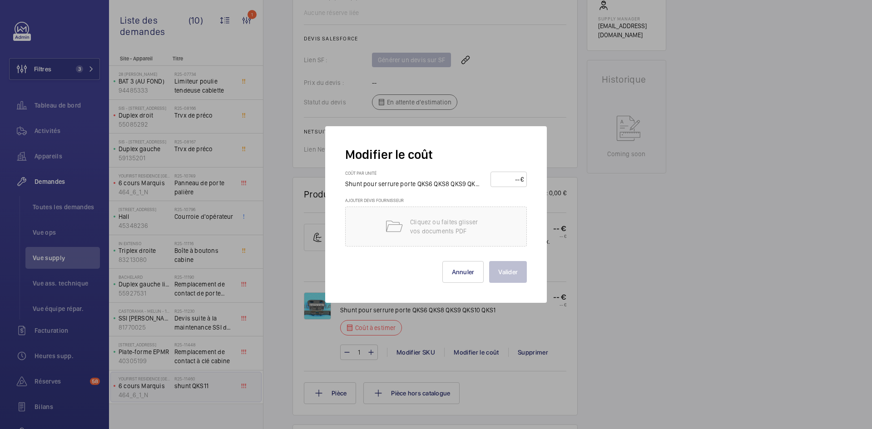
click at [508, 181] on input "number" at bounding box center [507, 179] width 27 height 15
type input "15"
click at [513, 279] on button "Valider" at bounding box center [508, 272] width 38 height 22
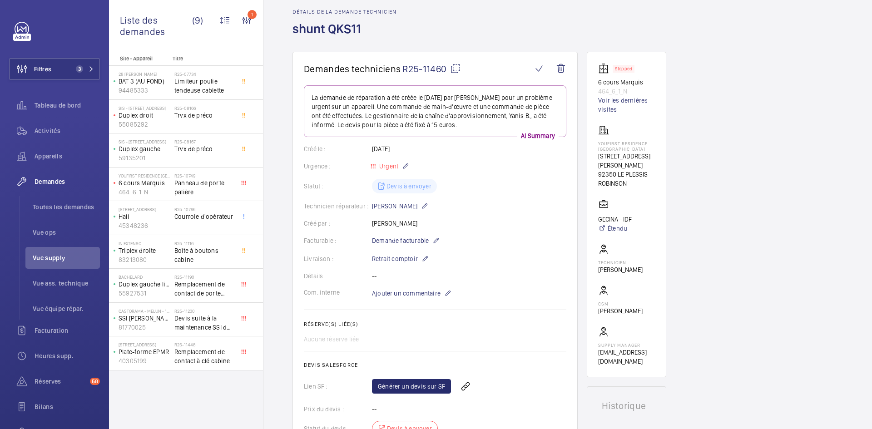
scroll to position [0, 0]
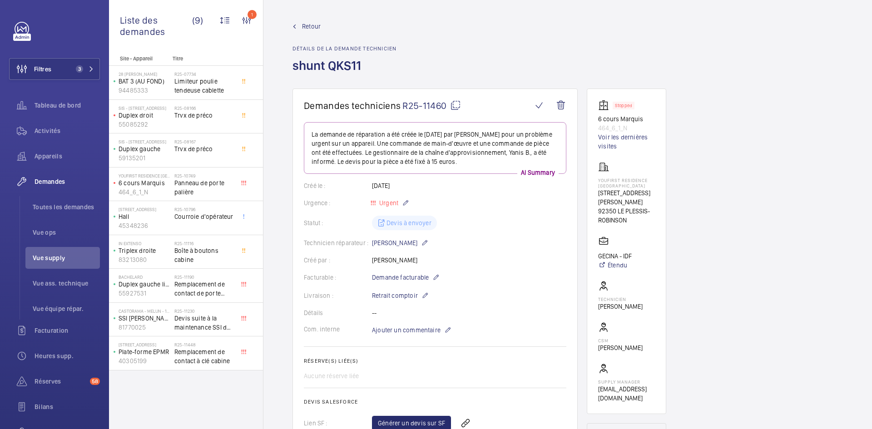
click at [311, 24] on span "Retour" at bounding box center [311, 26] width 19 height 9
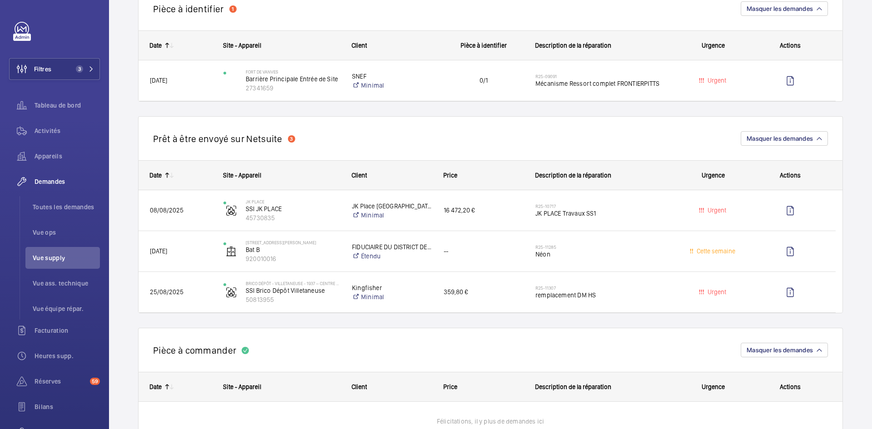
scroll to position [545, 0]
